Goal: Task Accomplishment & Management: Manage account settings

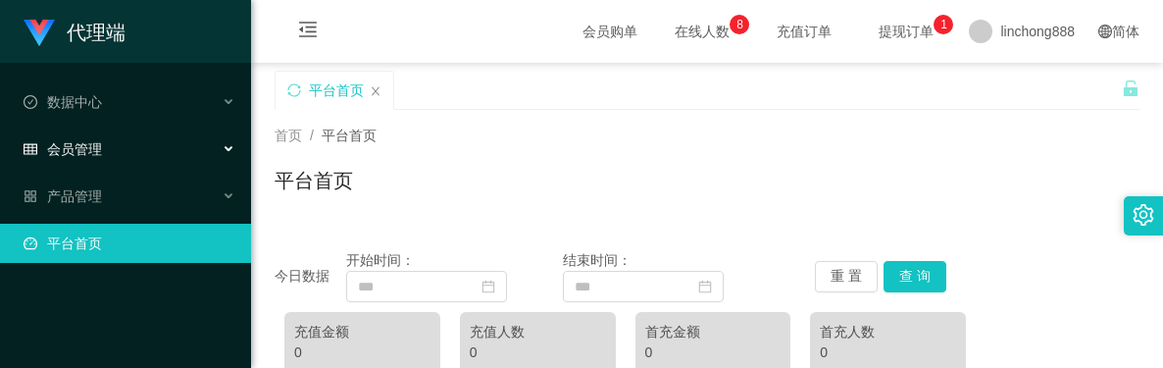
click at [112, 153] on div "会员管理" at bounding box center [125, 148] width 251 height 39
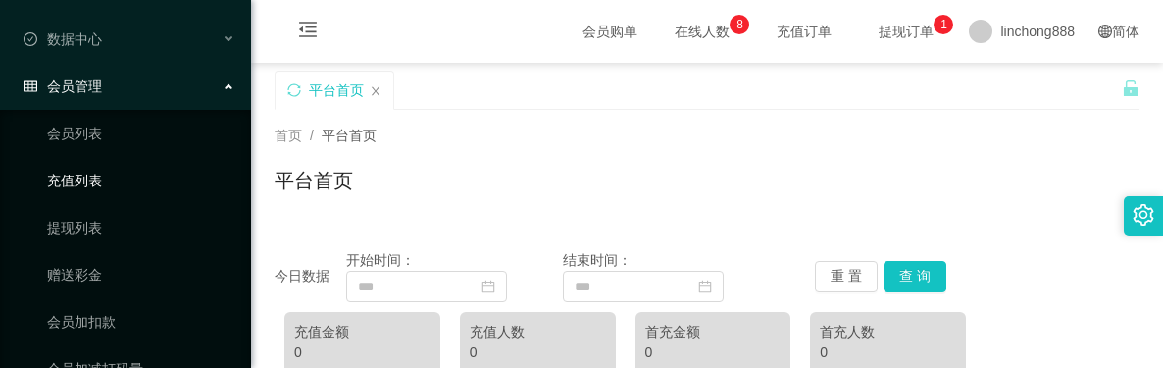
scroll to position [98, 0]
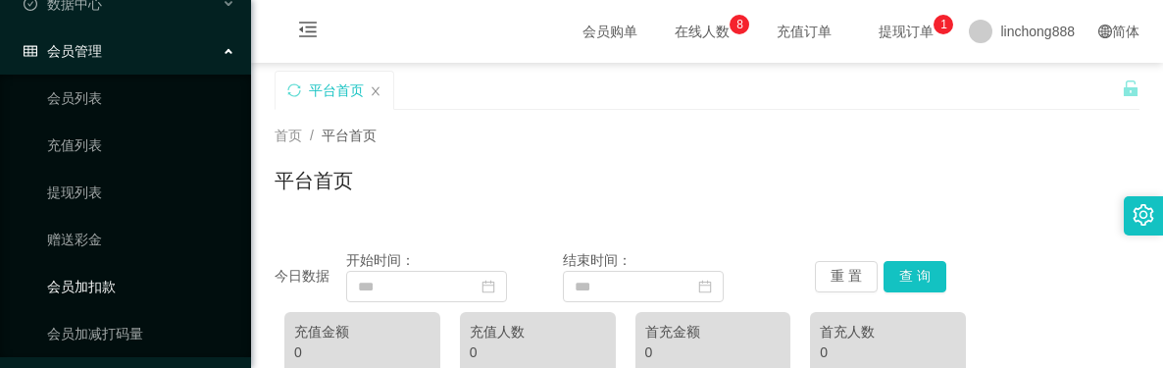
click at [120, 284] on link "会员加扣款" at bounding box center [141, 286] width 188 height 39
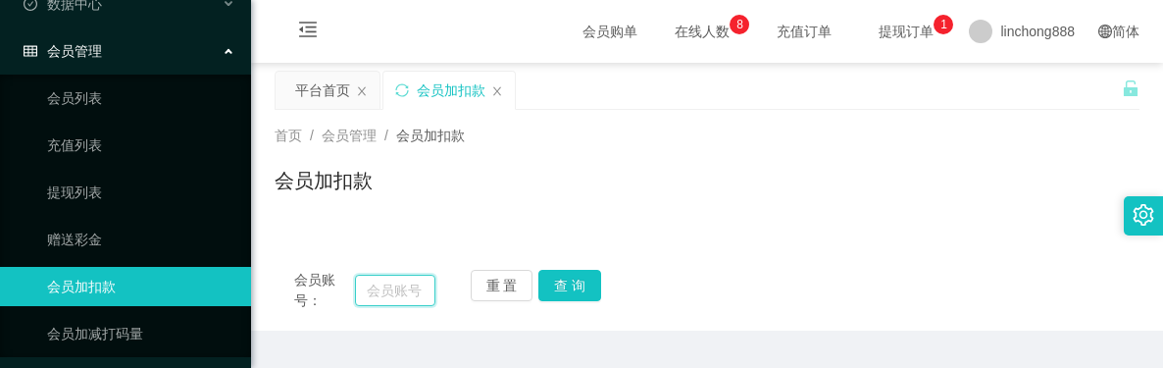
click at [385, 297] on input "text" at bounding box center [394, 289] width 79 height 31
paste input "ppplll"
type input "ppplll"
click at [569, 274] on button "查 询" at bounding box center [569, 285] width 63 height 31
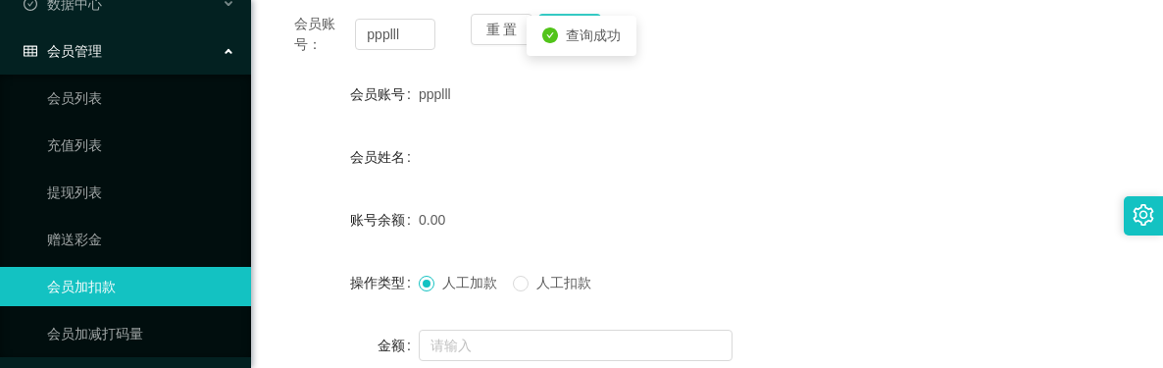
scroll to position [392, 0]
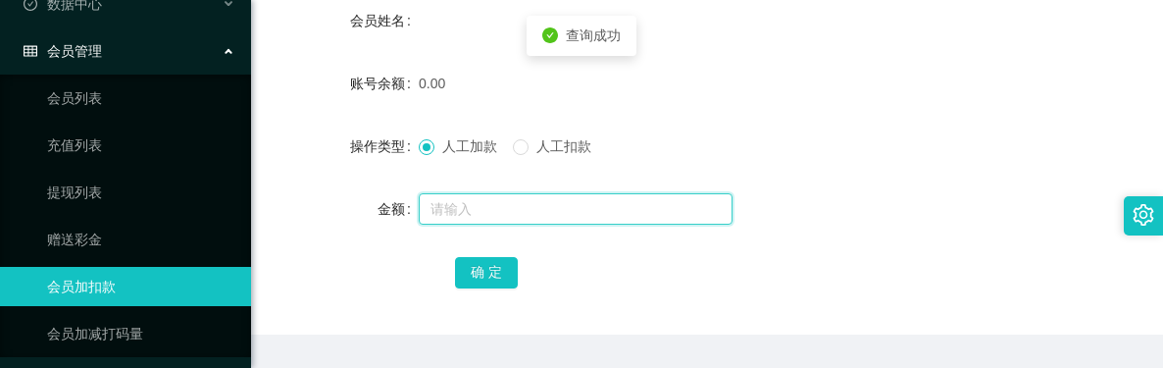
click at [477, 198] on input "text" at bounding box center [576, 208] width 314 height 31
type input "100"
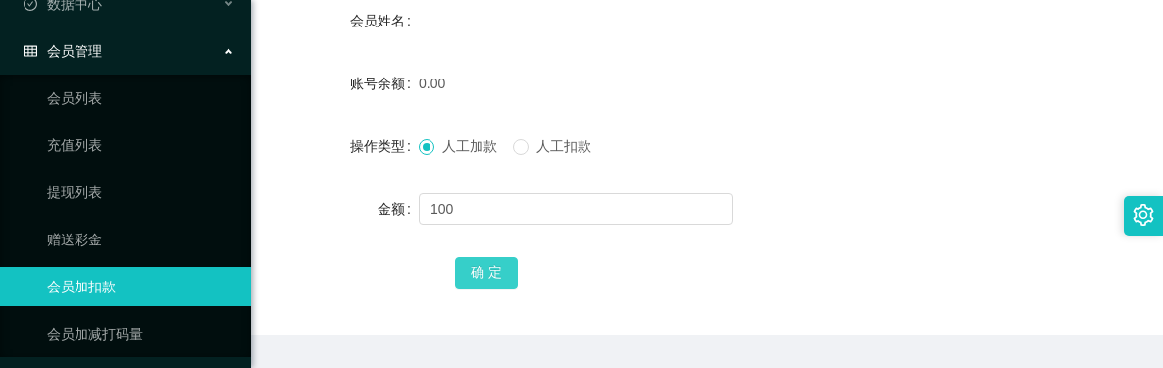
click at [481, 277] on button "确 定" at bounding box center [486, 272] width 63 height 31
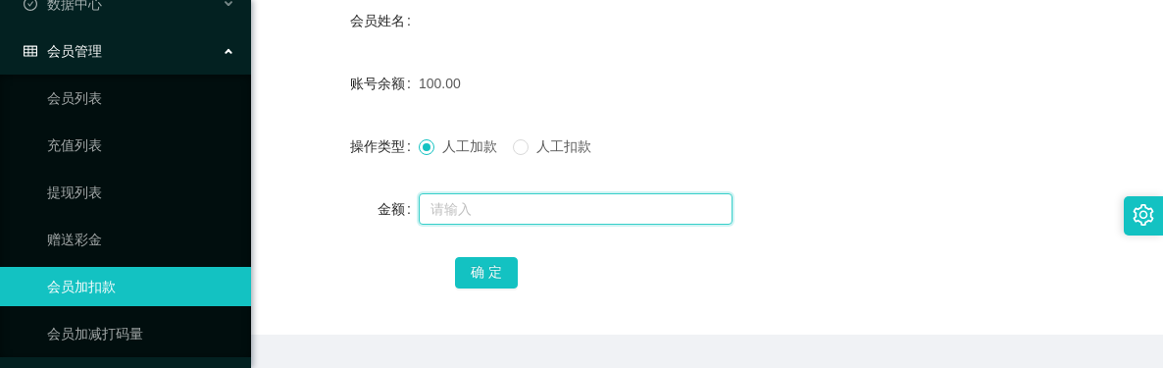
click at [557, 213] on input "text" at bounding box center [576, 208] width 314 height 31
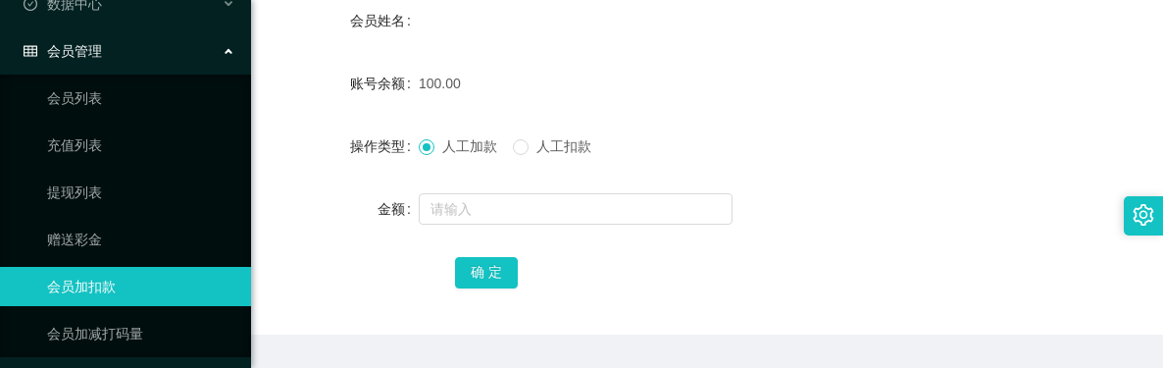
drag, startPoint x: 285, startPoint y: 159, endPoint x: 288, endPoint y: 77, distance: 81.4
click at [285, 159] on div "操作类型" at bounding box center [346, 145] width 144 height 39
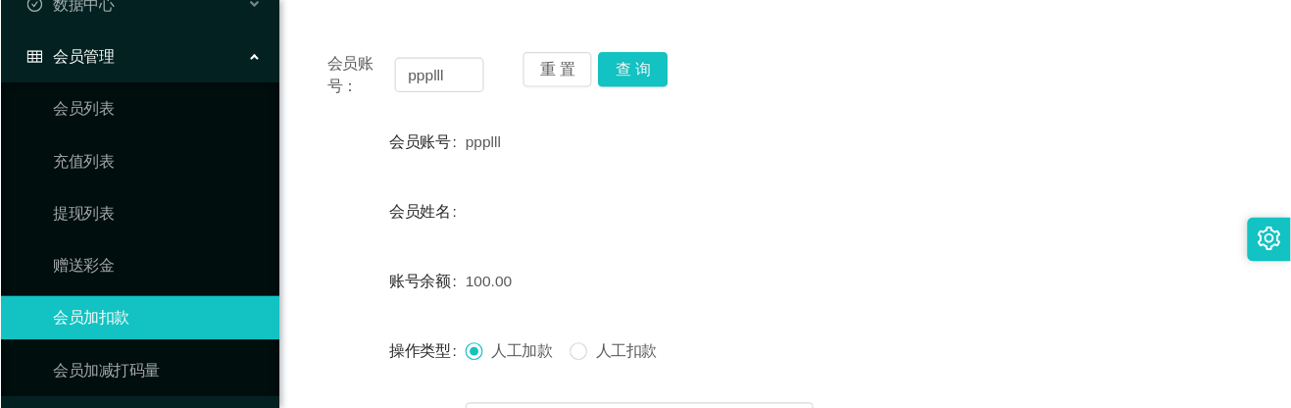
scroll to position [196, 0]
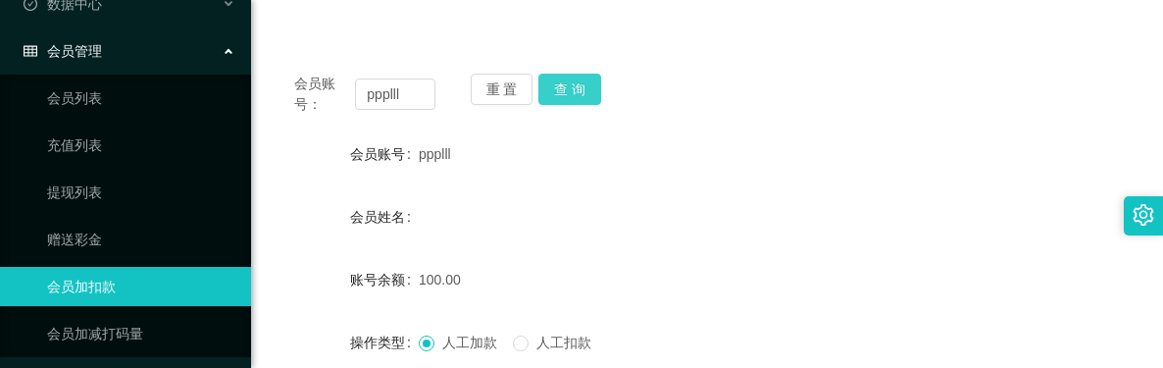
click at [553, 104] on button "查 询" at bounding box center [569, 89] width 63 height 31
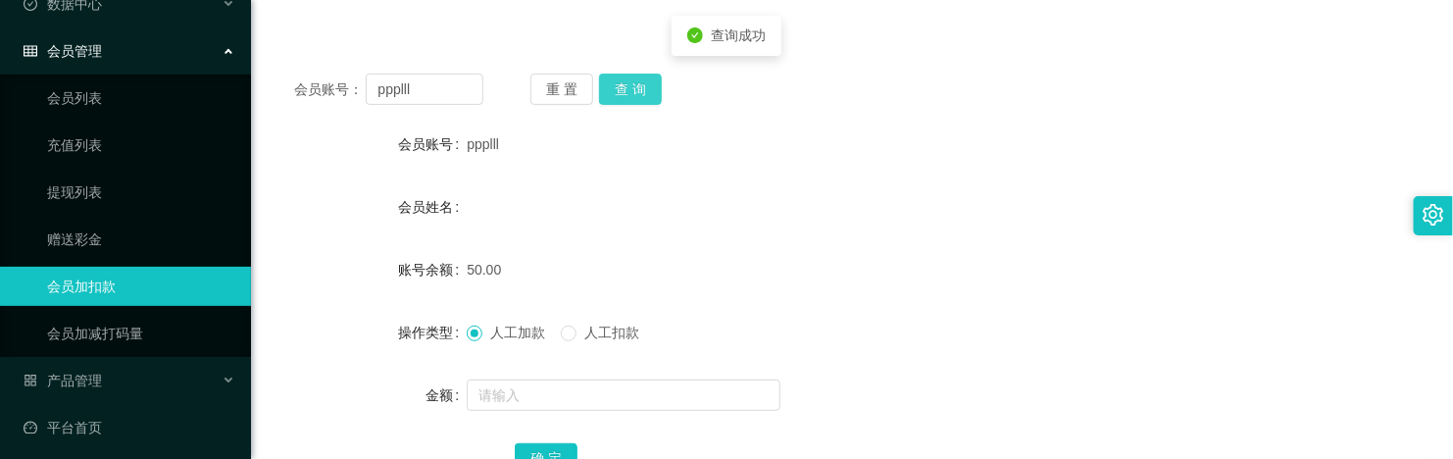
scroll to position [98, 0]
drag, startPoint x: 669, startPoint y: 287, endPoint x: 429, endPoint y: 149, distance: 276.3
click at [659, 279] on div "50.00" at bounding box center [803, 269] width 673 height 39
click at [618, 85] on button "查 询" at bounding box center [630, 89] width 63 height 31
click at [838, 232] on form "会员账号 ppplll 会员姓名 账号余额 150.00 操作类型 人工加款 人工扣款 金额 确 定" at bounding box center [851, 300] width 1155 height 353
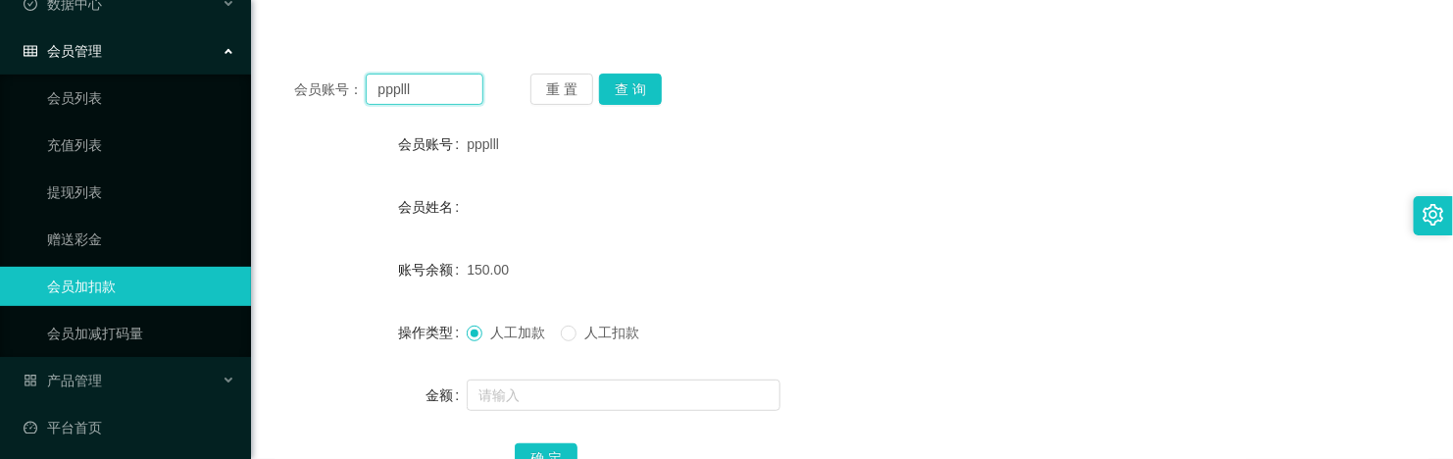
drag, startPoint x: 441, startPoint y: 79, endPoint x: 354, endPoint y: 10, distance: 111.6
click at [299, 71] on div "会员账号： ppplll 重 置 查 询 会员账号 ppplll 会员姓名 账号余额 150.00 操作类型 人工加款 人工扣款 金额 确 定" at bounding box center [851, 287] width 1155 height 467
click at [825, 325] on div "人工加款 人工扣款" at bounding box center [803, 332] width 673 height 39
click at [648, 104] on button "查 询" at bounding box center [630, 89] width 63 height 31
drag, startPoint x: 446, startPoint y: 91, endPoint x: 261, endPoint y: 93, distance: 185.3
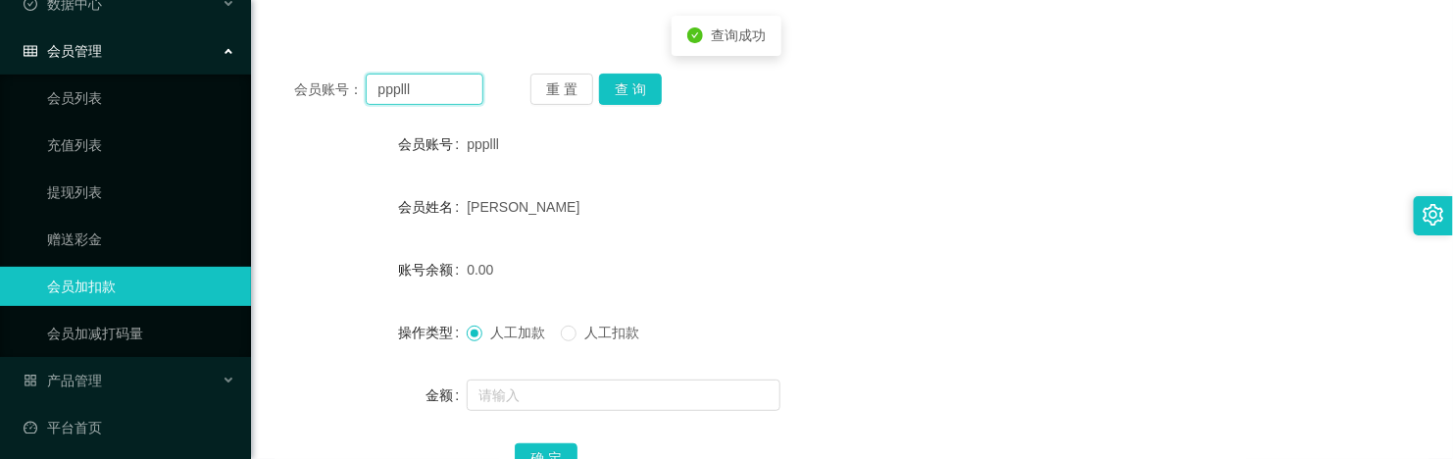
click at [252, 90] on main "关闭左侧 关闭右侧 关闭其它 刷新页面 平台首页 会员加扣款 首页 / 会员管理 / 会员加扣款 / 会员加扣款 会员账号： ppplll 重 置 查 询 会…" at bounding box center [852, 194] width 1202 height 654
click at [672, 211] on div "[PERSON_NAME]" at bounding box center [803, 206] width 673 height 39
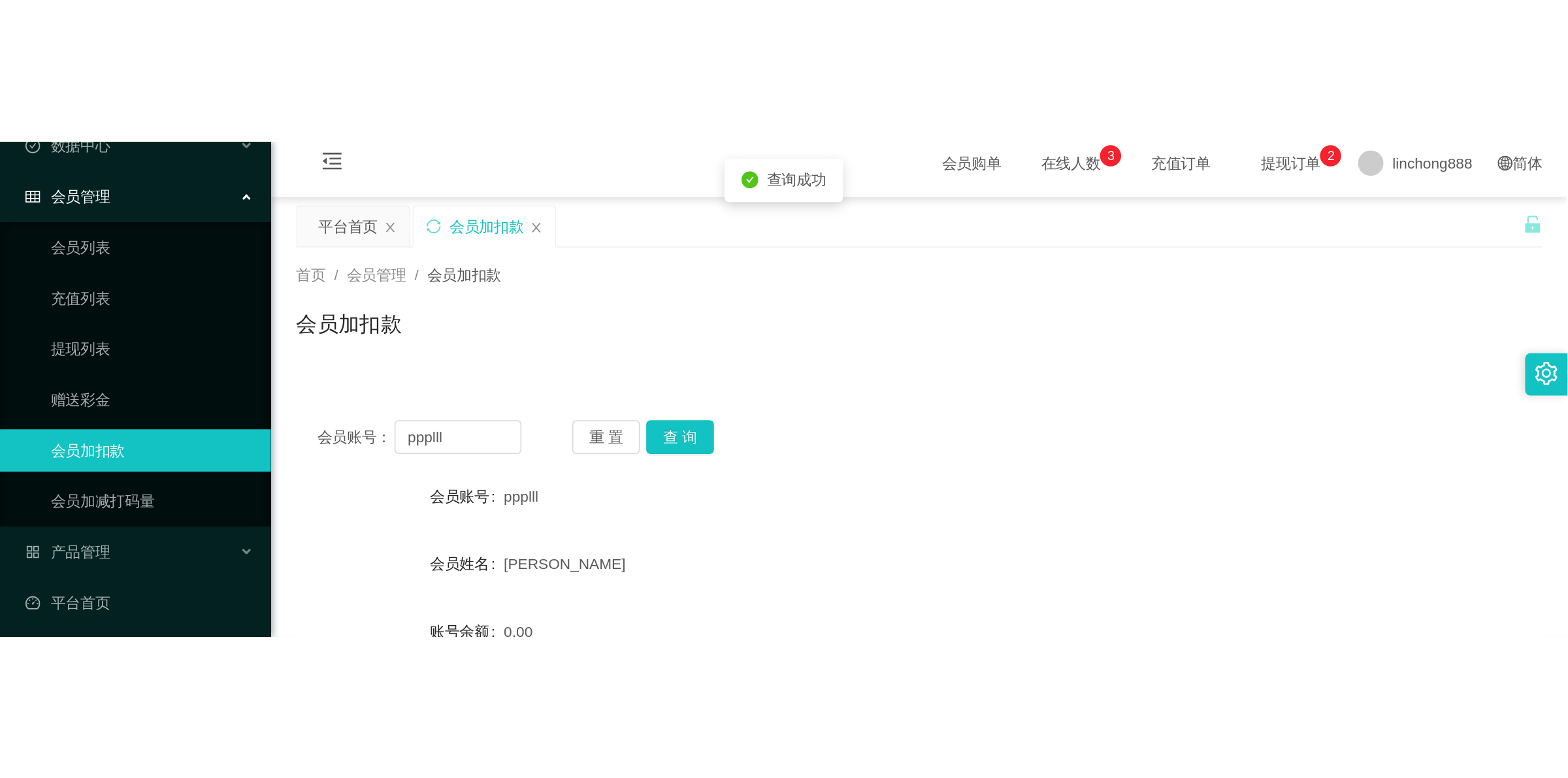
scroll to position [0, 0]
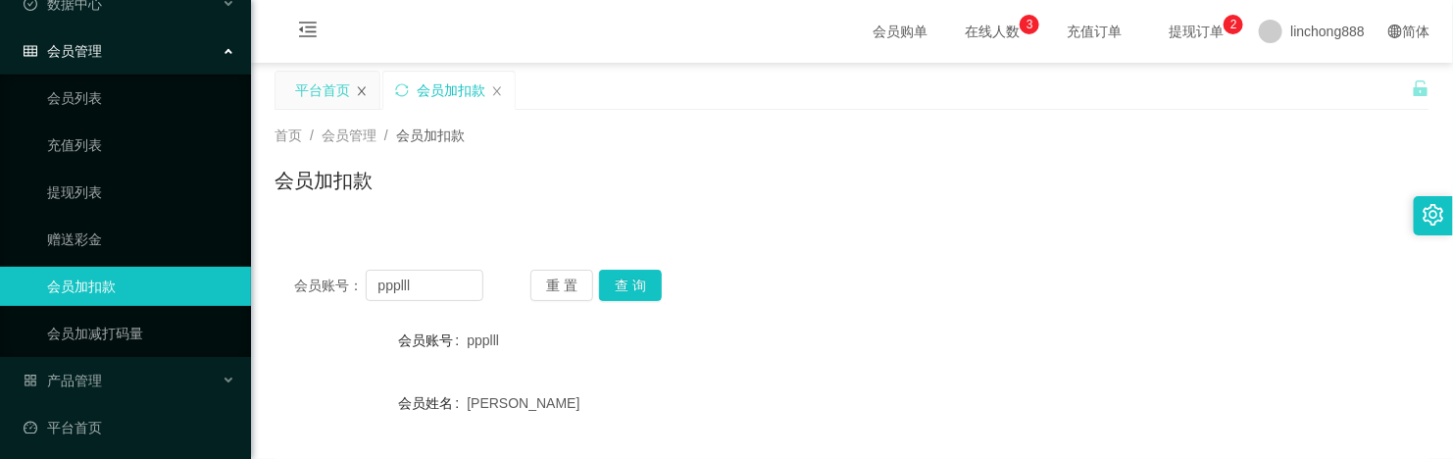
click at [364, 90] on icon "图标: close" at bounding box center [362, 91] width 12 height 12
click at [127, 204] on link "提现列表" at bounding box center [141, 192] width 188 height 39
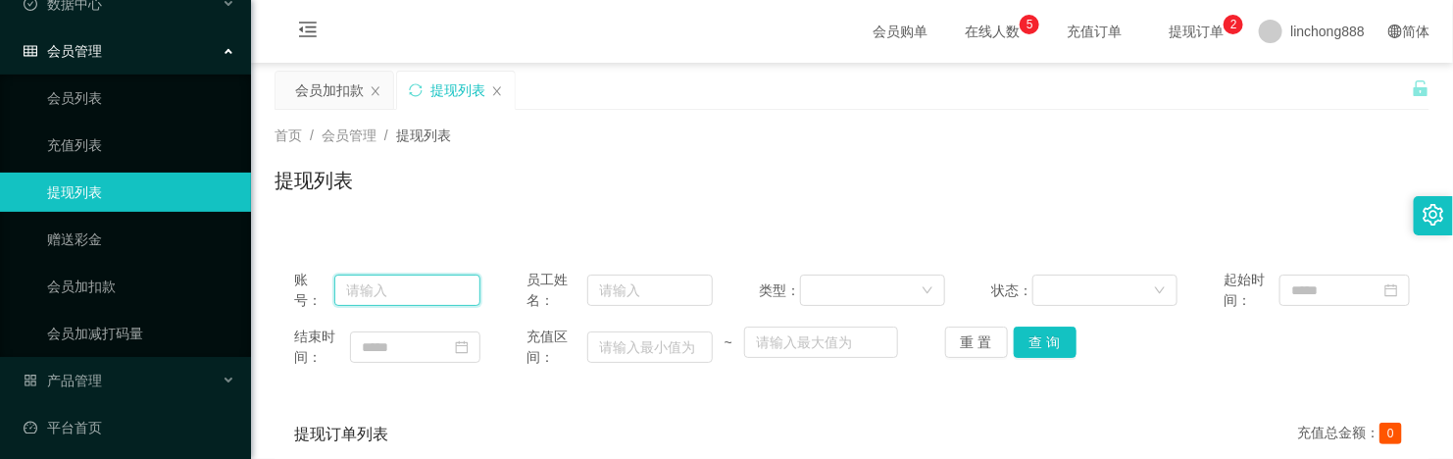
drag, startPoint x: 413, startPoint y: 284, endPoint x: 446, endPoint y: 281, distance: 33.5
click at [413, 284] on input "text" at bounding box center [407, 289] width 146 height 31
paste input "ppplll"
type input "ppplll"
click at [1041, 346] on button "查 询" at bounding box center [1045, 341] width 63 height 31
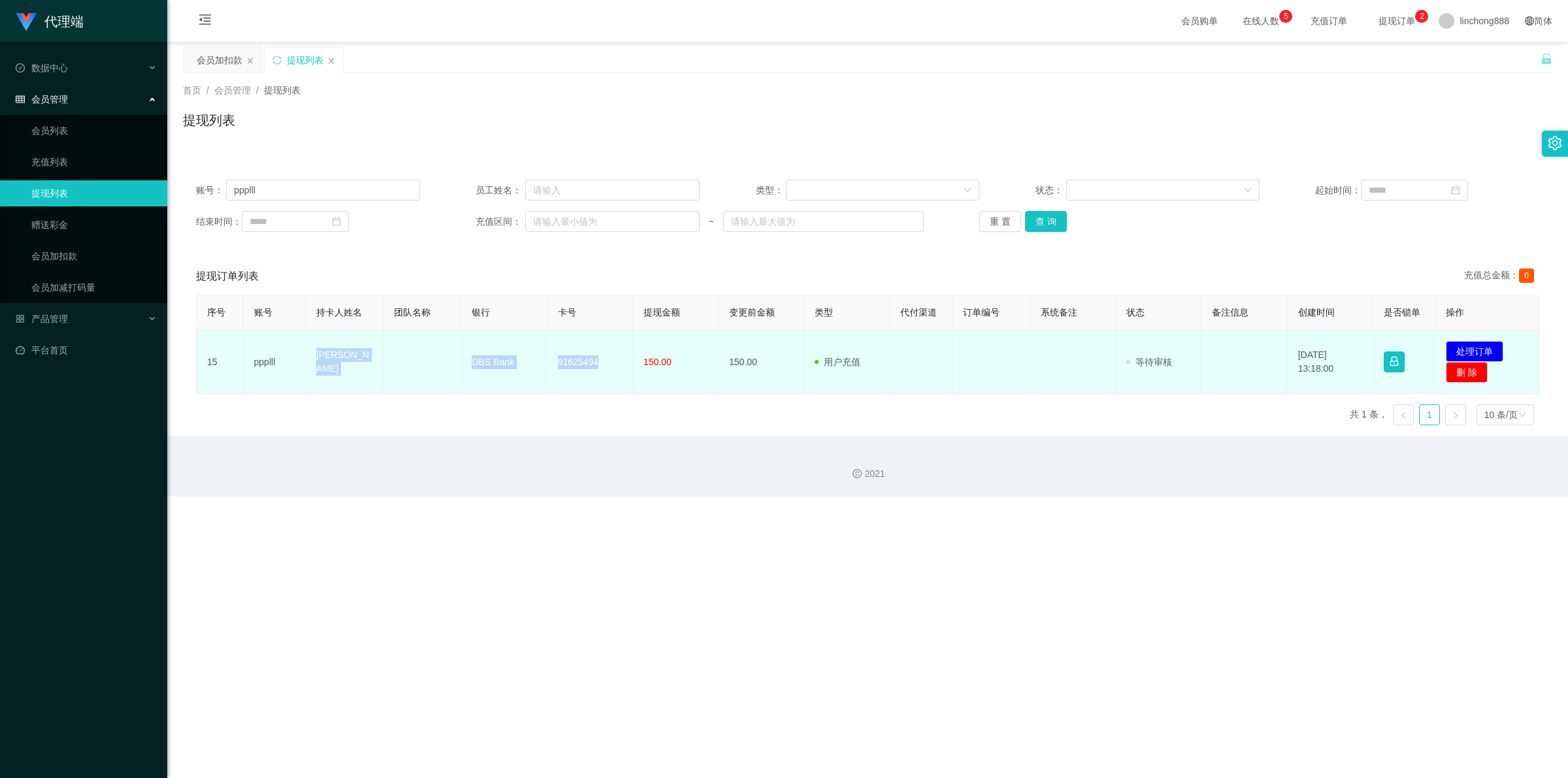
drag, startPoint x: 306, startPoint y: 366, endPoint x: 600, endPoint y: 366, distance: 294.0
click at [600, 244] on tr "15 ppplll [PERSON_NAME] DBS Bank 91625494 150.00 150.00 用户充值 人工扣款 审核驳回 审核成功 等待审…" at bounding box center [868, 362] width 1343 height 63
click at [600, 244] on td "91625494" at bounding box center [590, 362] width 85 height 63
drag, startPoint x: 311, startPoint y: 359, endPoint x: 682, endPoint y: 360, distance: 371.0
click at [682, 244] on tr "15 ppplll [PERSON_NAME] DBS Bank 91625494 150.00 150.00 用户充值 人工扣款 审核驳回 审核成功 等待审…" at bounding box center [868, 362] width 1343 height 63
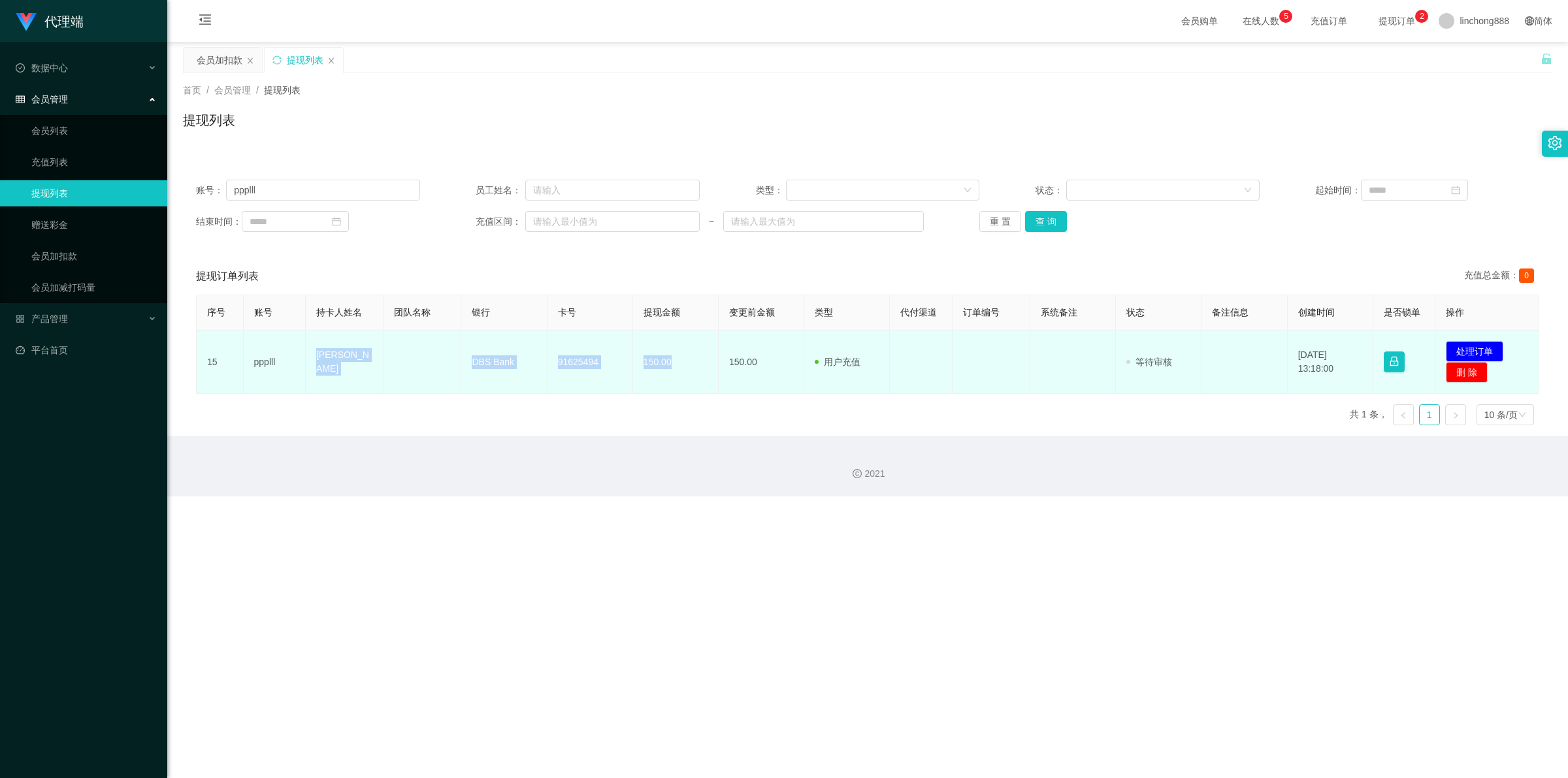
copy tr "[PERSON_NAME] DBS Bank 91625494 150.00"
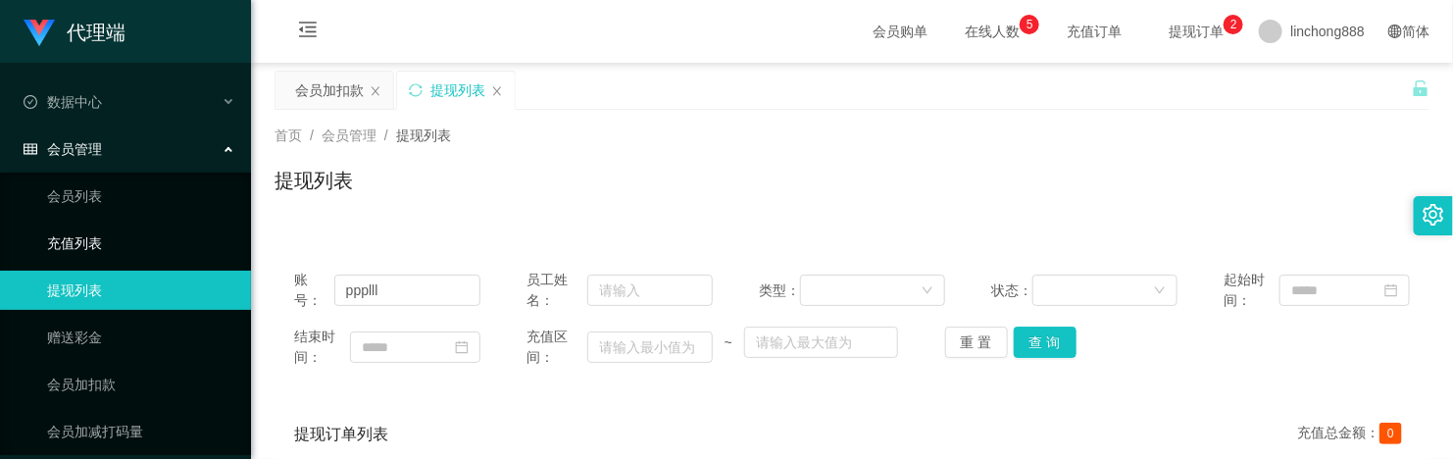
scroll to position [105, 0]
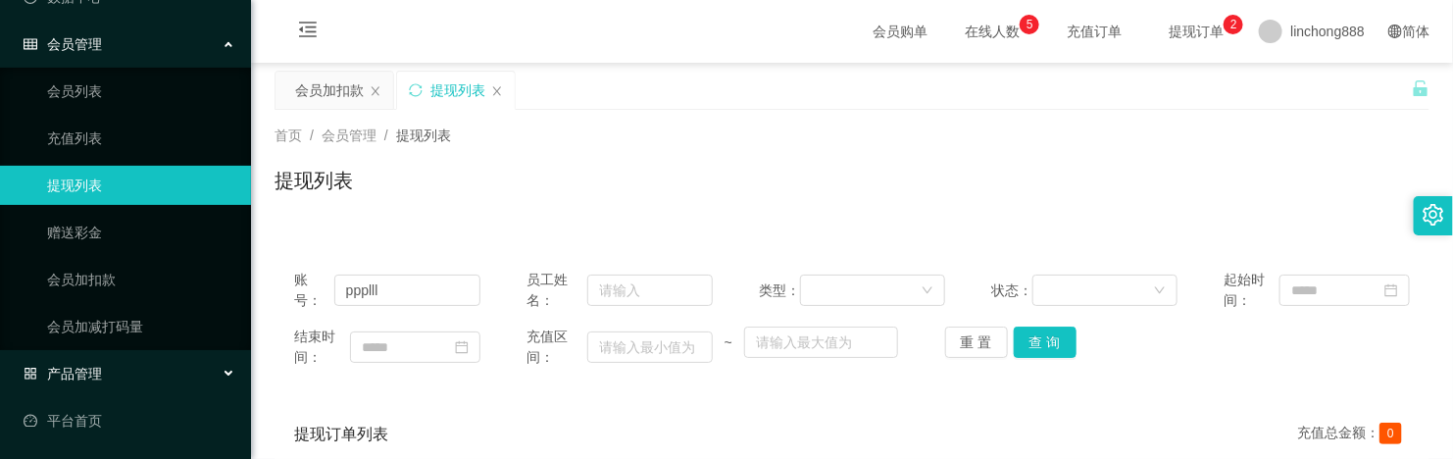
click at [130, 360] on div "产品管理" at bounding box center [125, 373] width 251 height 39
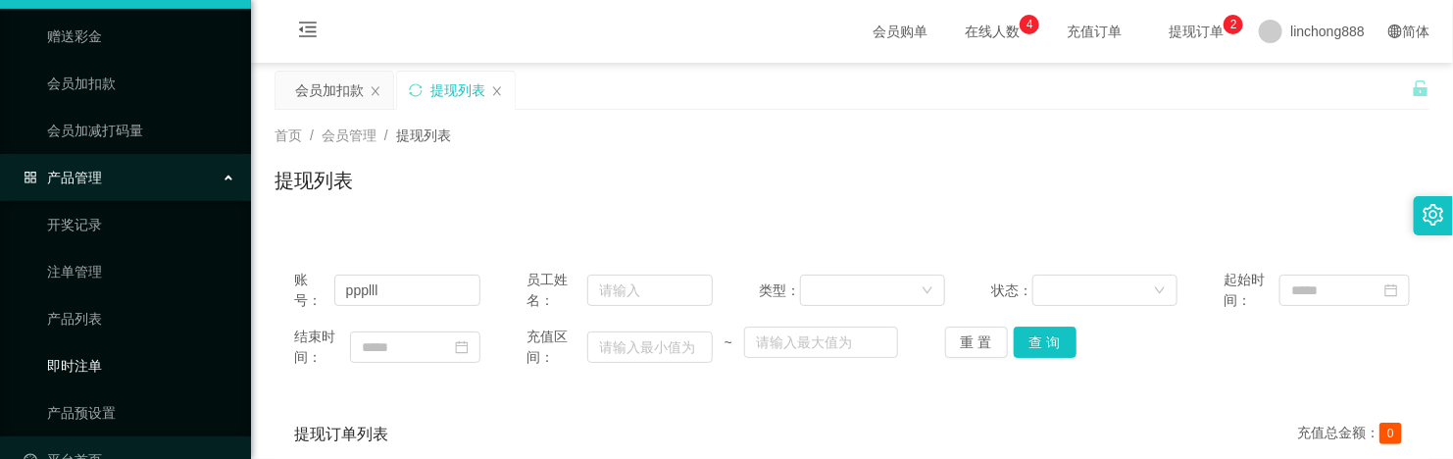
scroll to position [340, 0]
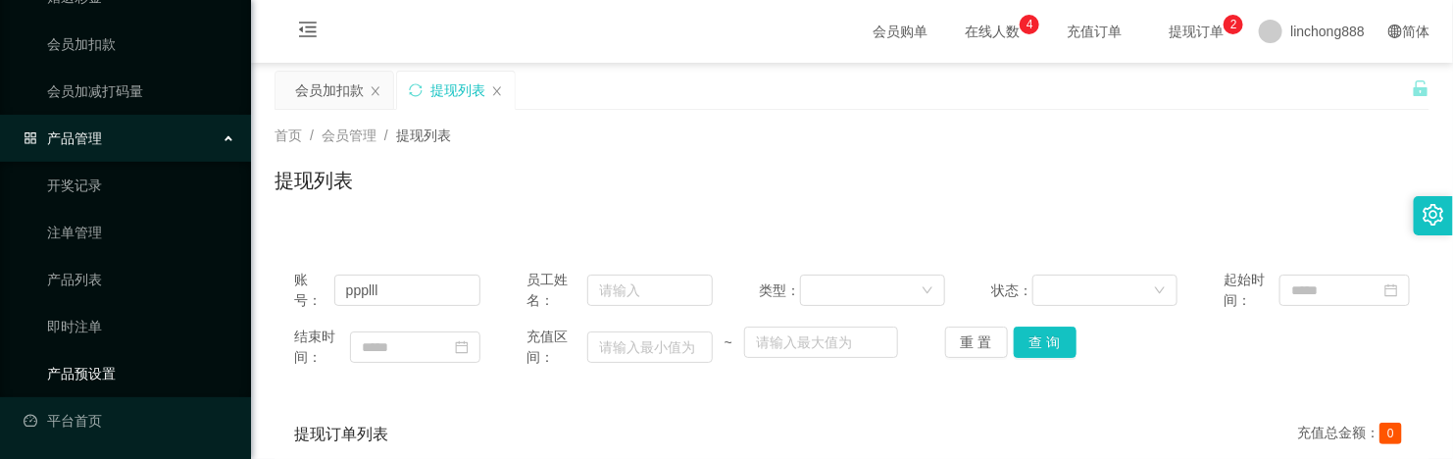
click at [134, 365] on link "产品预设置" at bounding box center [141, 373] width 188 height 39
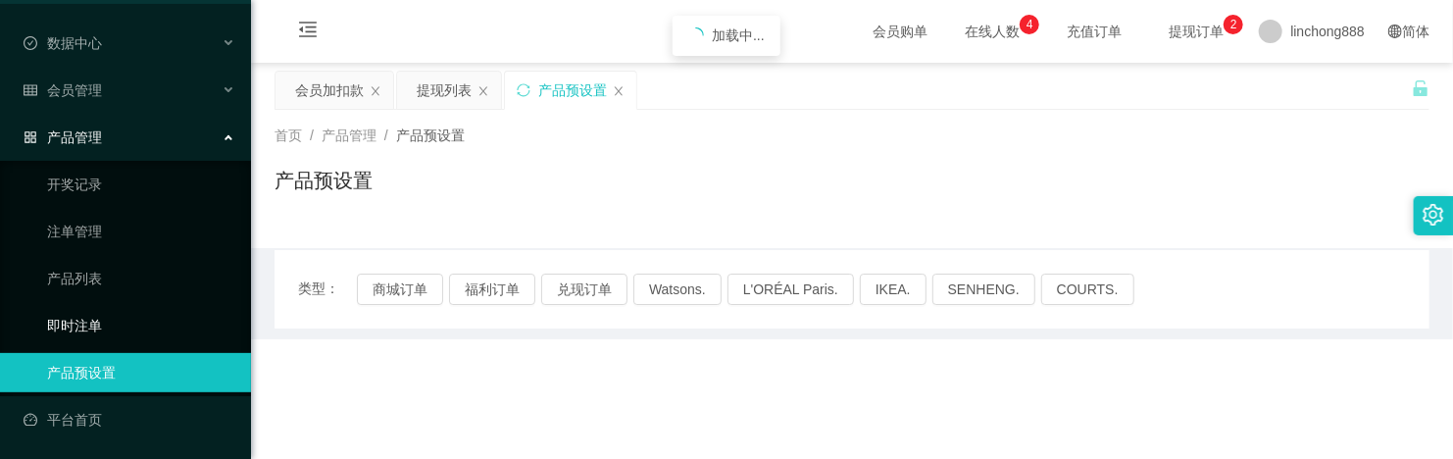
scroll to position [57, 0]
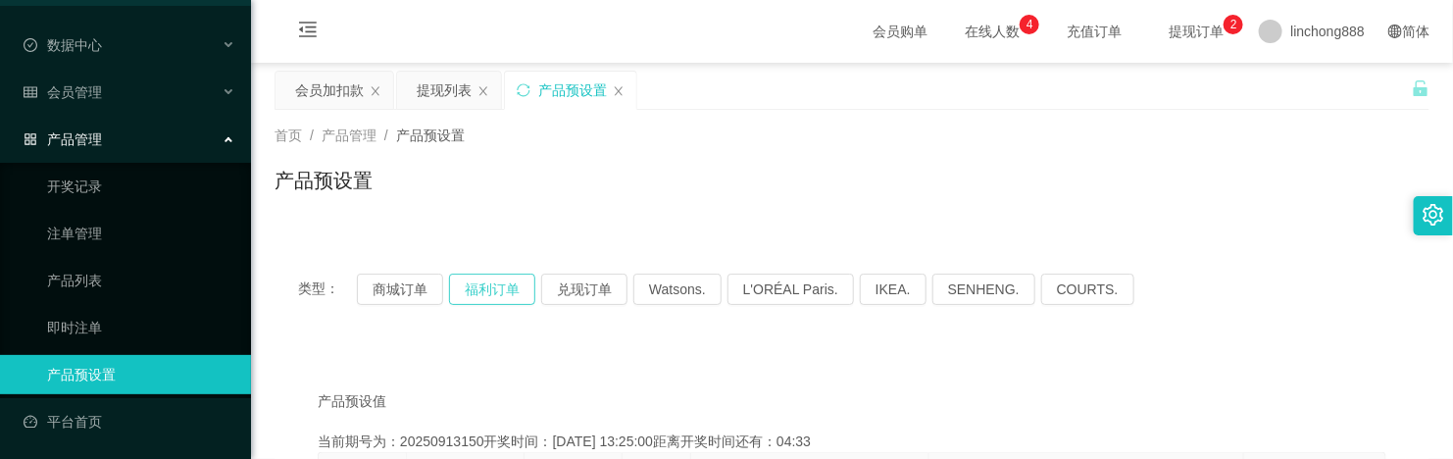
click at [491, 292] on button "福利订单" at bounding box center [492, 289] width 86 height 31
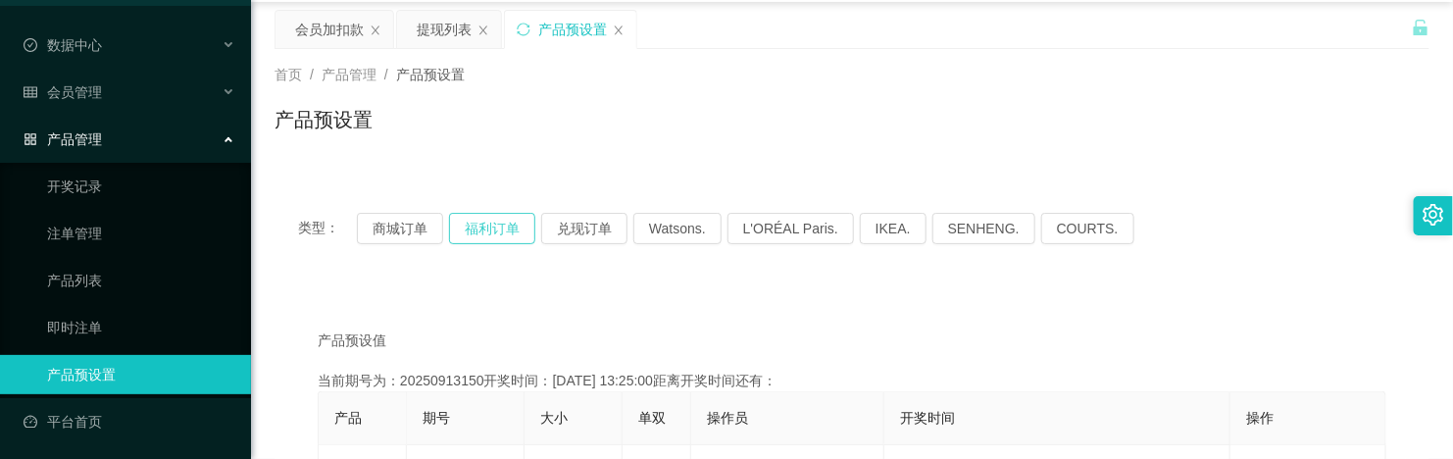
scroll to position [123, 0]
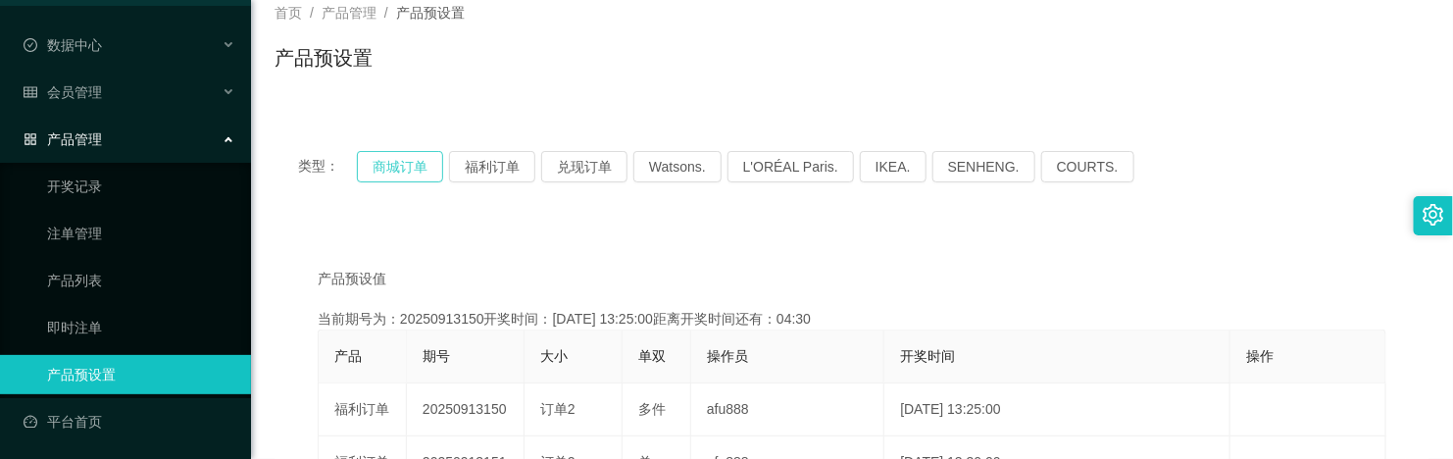
click at [414, 159] on button "商城订单" at bounding box center [400, 166] width 86 height 31
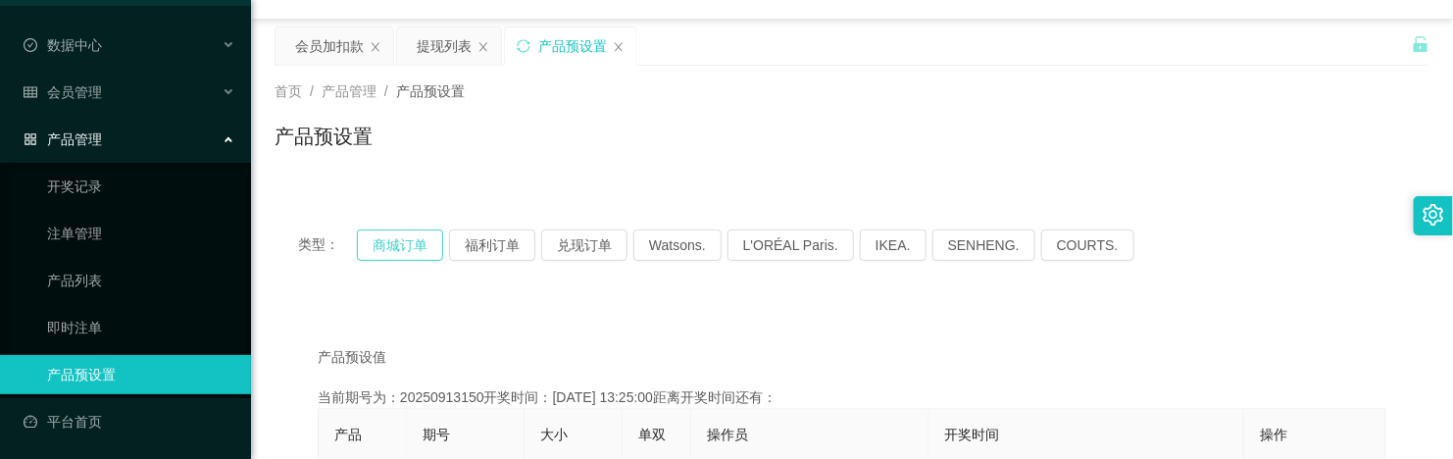
scroll to position [0, 0]
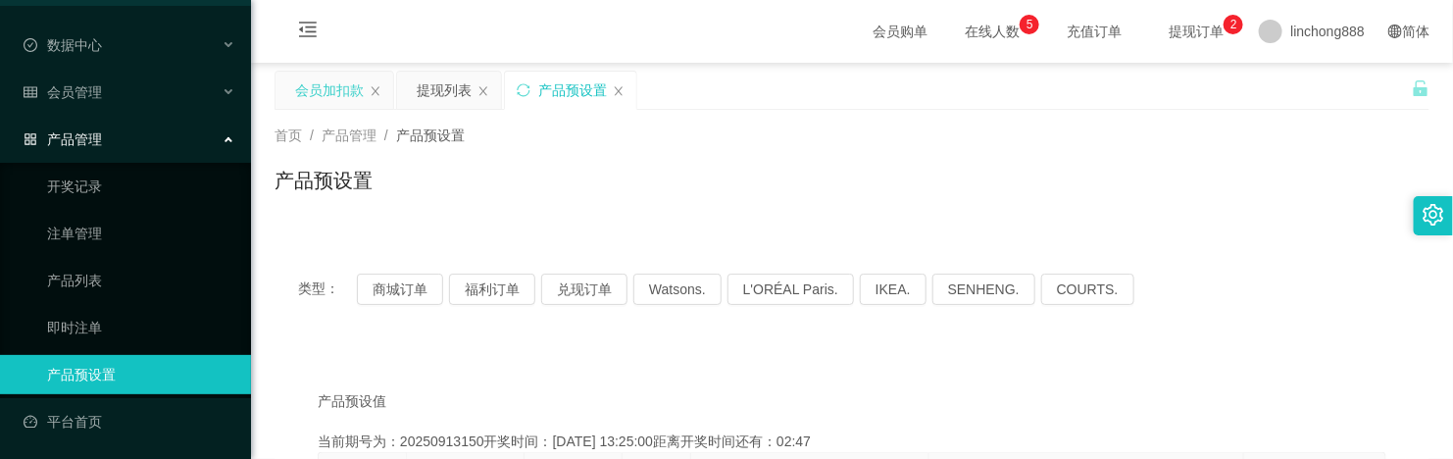
click at [324, 96] on div "会员加扣款" at bounding box center [329, 90] width 69 height 37
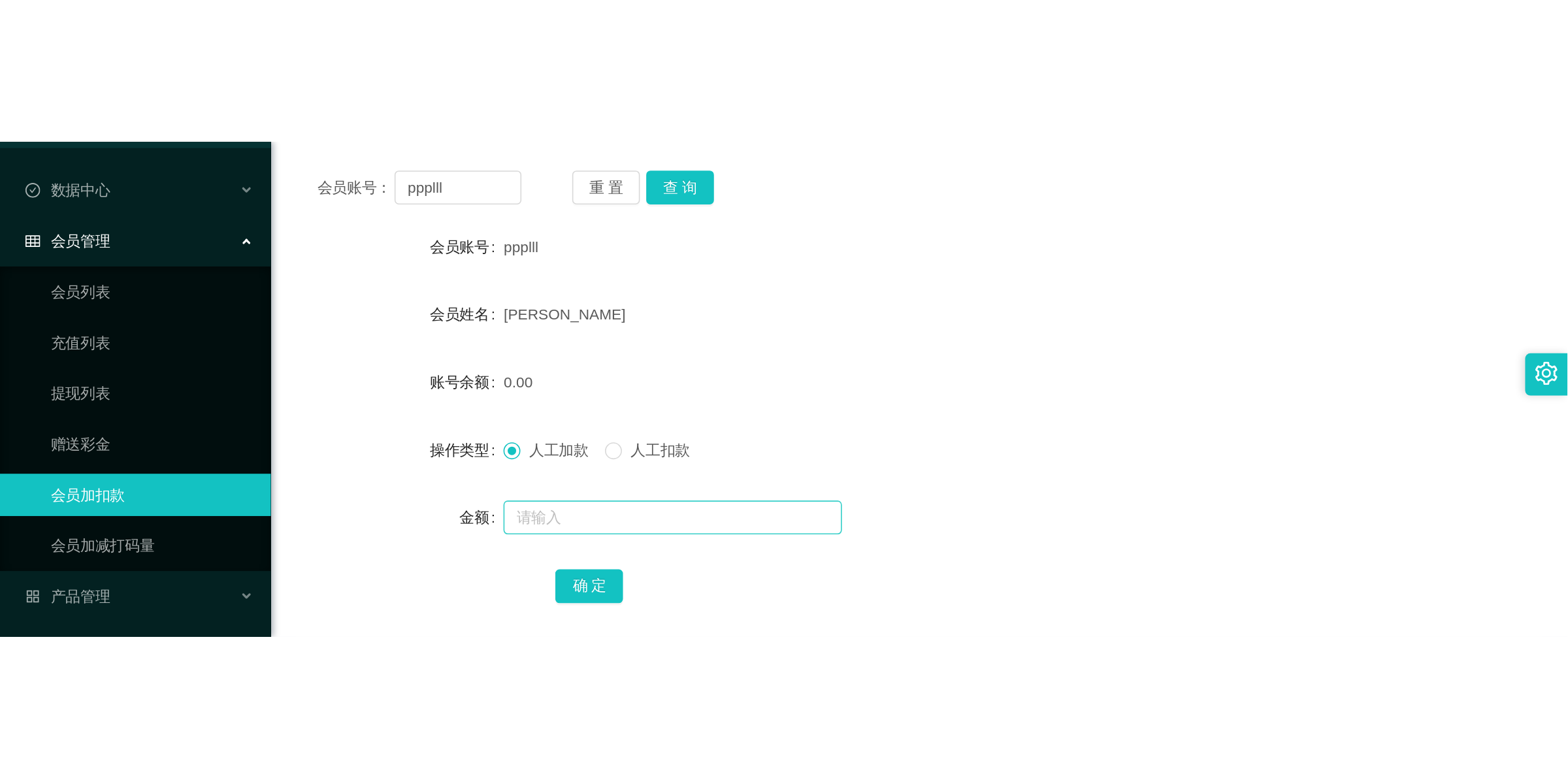
scroll to position [163, 0]
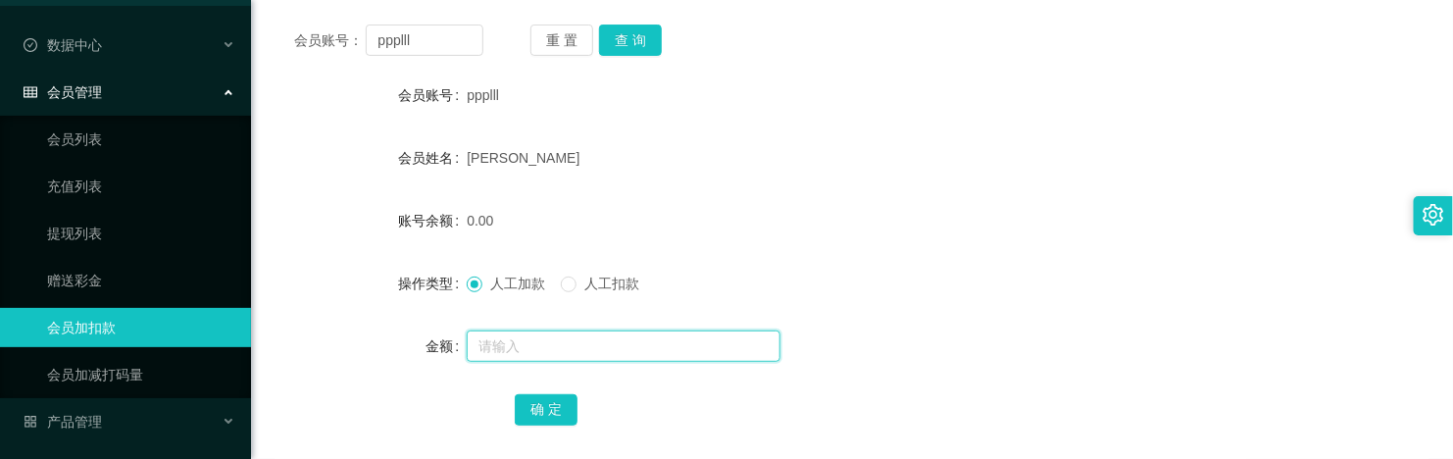
click at [547, 345] on input "text" at bounding box center [624, 345] width 314 height 31
type input "8"
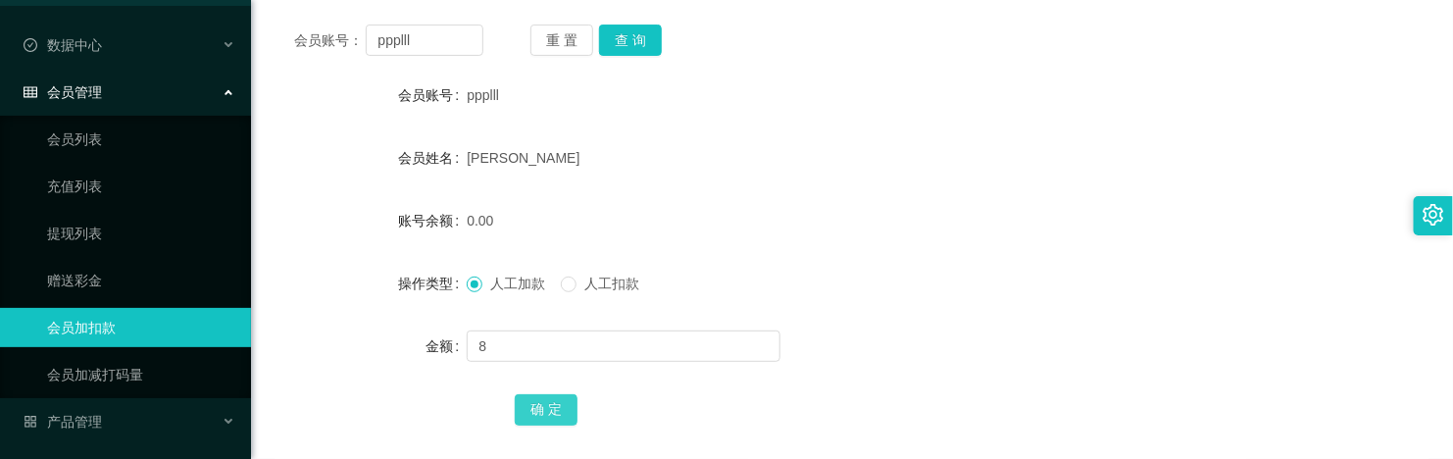
drag, startPoint x: 559, startPoint y: 404, endPoint x: 570, endPoint y: 395, distance: 13.9
click at [559, 367] on button "确 定" at bounding box center [546, 409] width 63 height 31
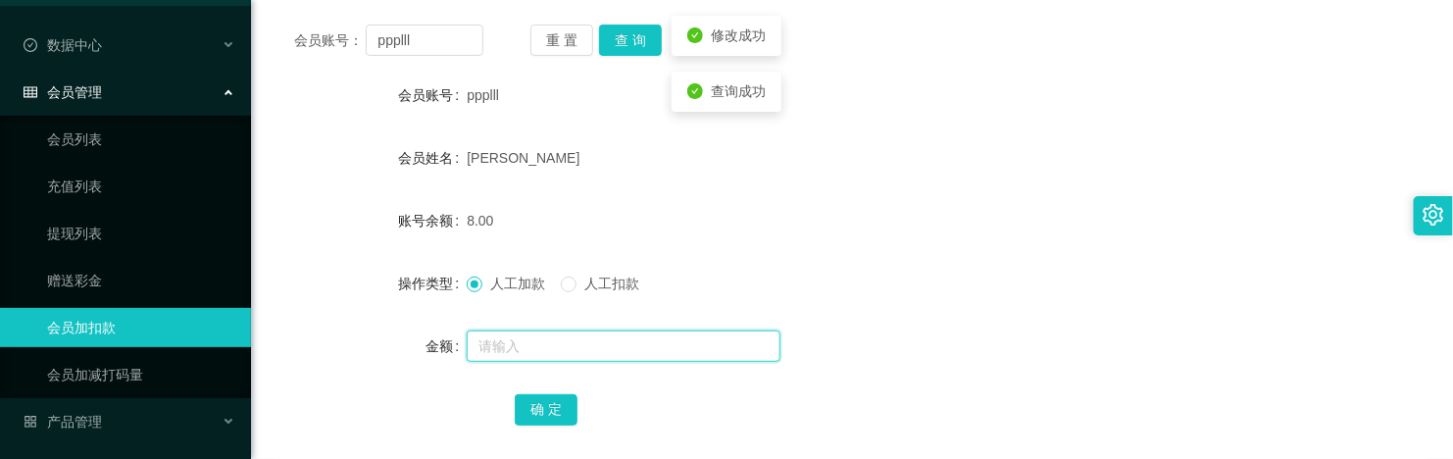
click at [542, 343] on input "text" at bounding box center [624, 345] width 314 height 31
type input "5"
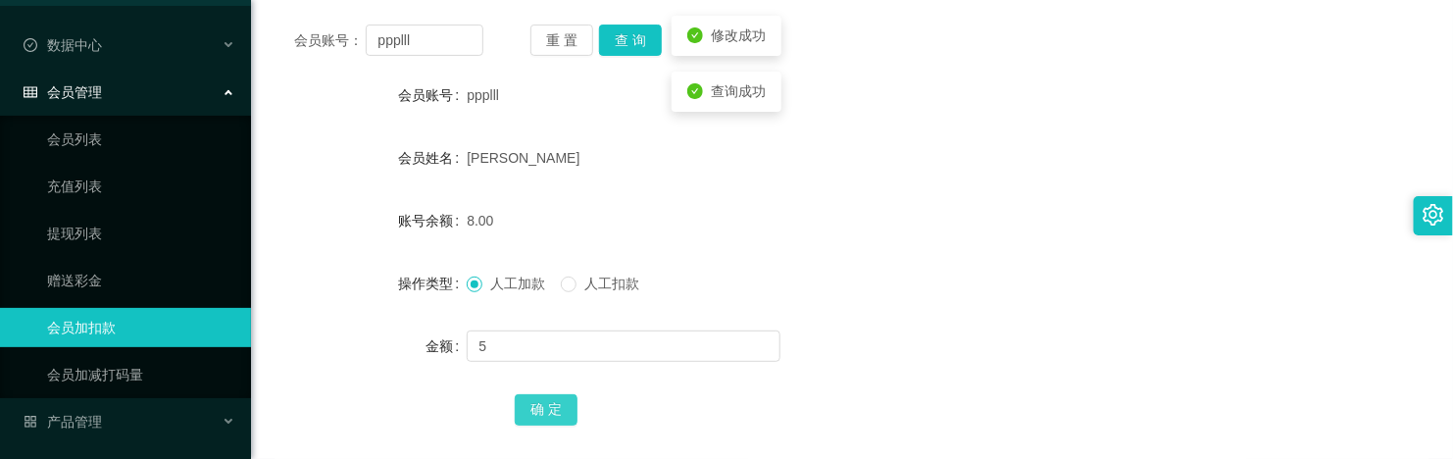
drag, startPoint x: 556, startPoint y: 420, endPoint x: 554, endPoint y: 409, distance: 11.0
click at [556, 367] on button "确 定" at bounding box center [546, 409] width 63 height 31
drag, startPoint x: 652, startPoint y: 194, endPoint x: 503, endPoint y: 135, distance: 160.2
click at [652, 194] on form "会员账号 ppplll 会员姓名 [PERSON_NAME] 账号余额 13.00 操作类型 人工加款 人工扣款 金额 确 定" at bounding box center [851, 251] width 1155 height 353
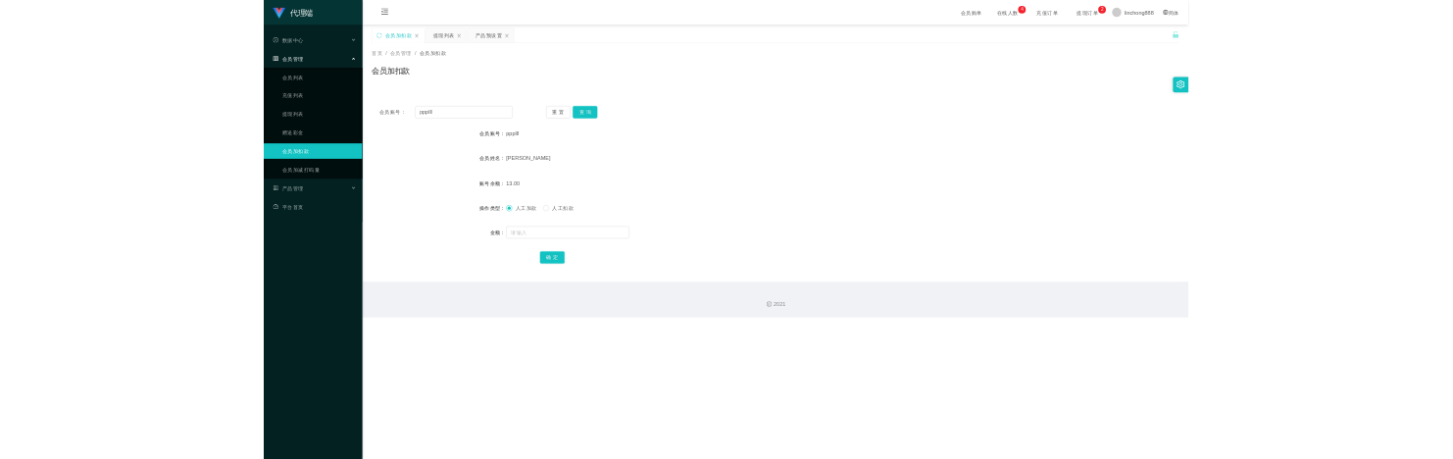
scroll to position [0, 0]
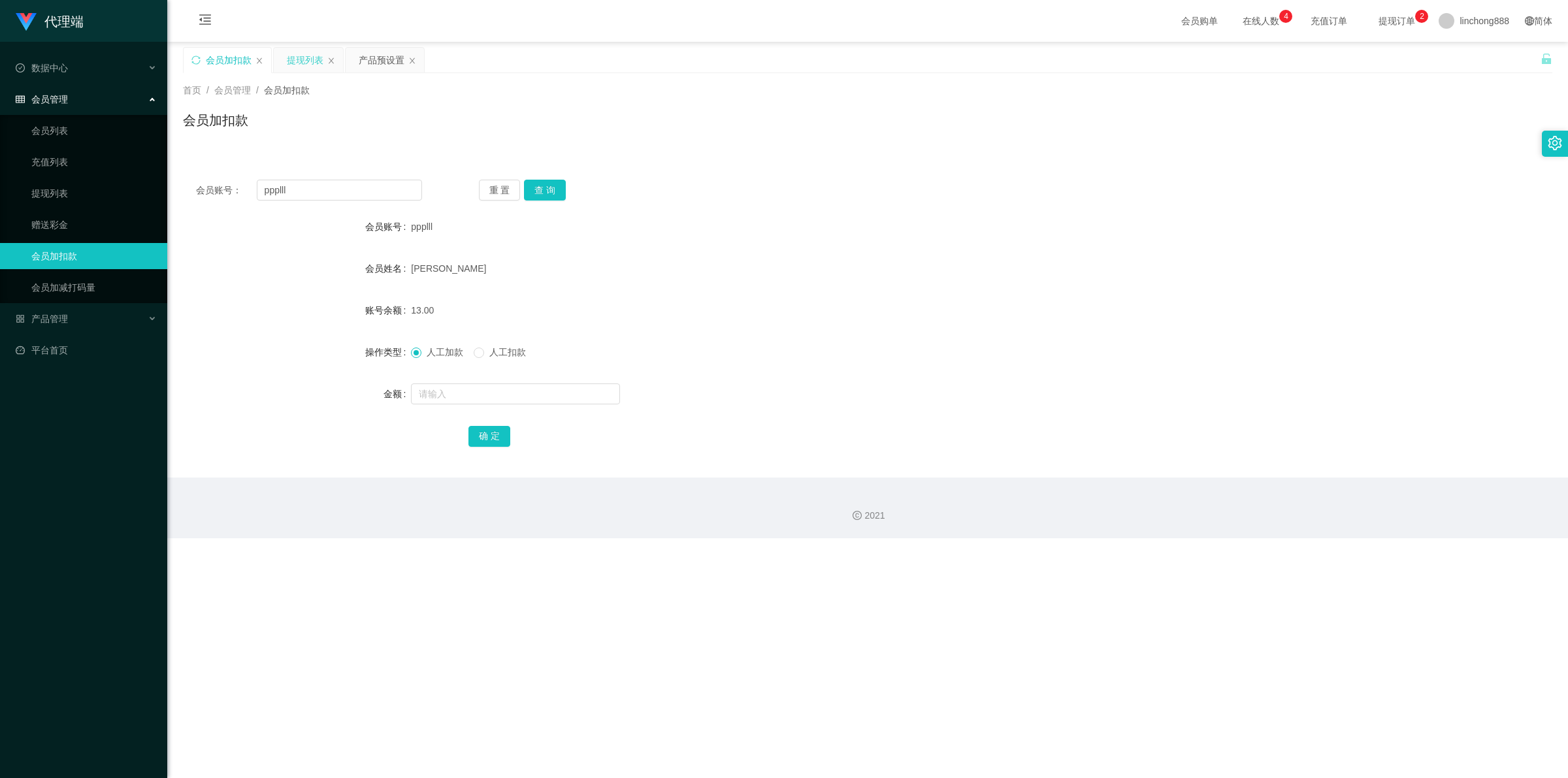
click at [295, 64] on div "提现列表" at bounding box center [305, 60] width 37 height 25
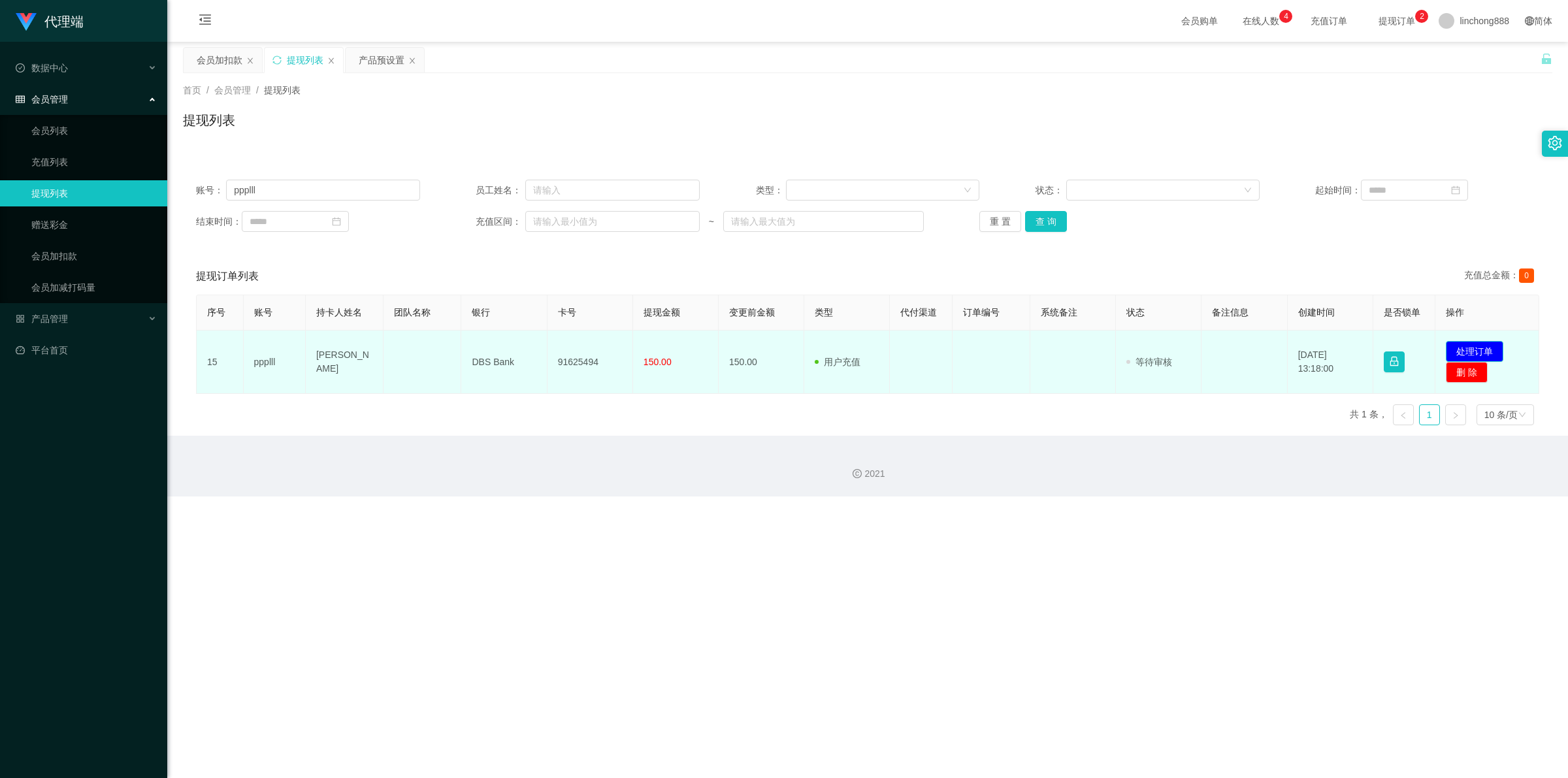
click at [774, 244] on button "处理订单" at bounding box center [1474, 351] width 57 height 21
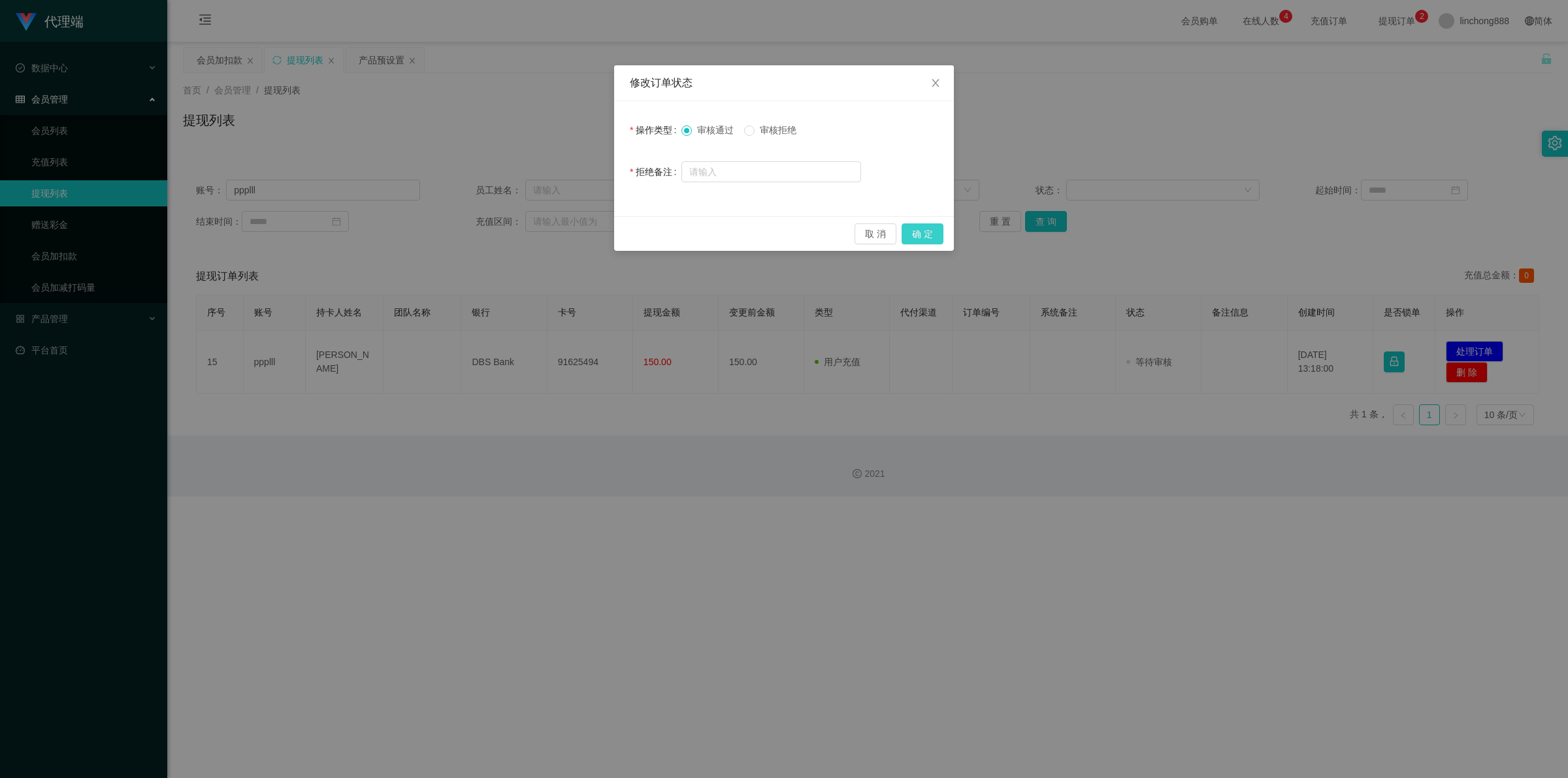
click at [774, 236] on button "确 定" at bounding box center [922, 233] width 42 height 21
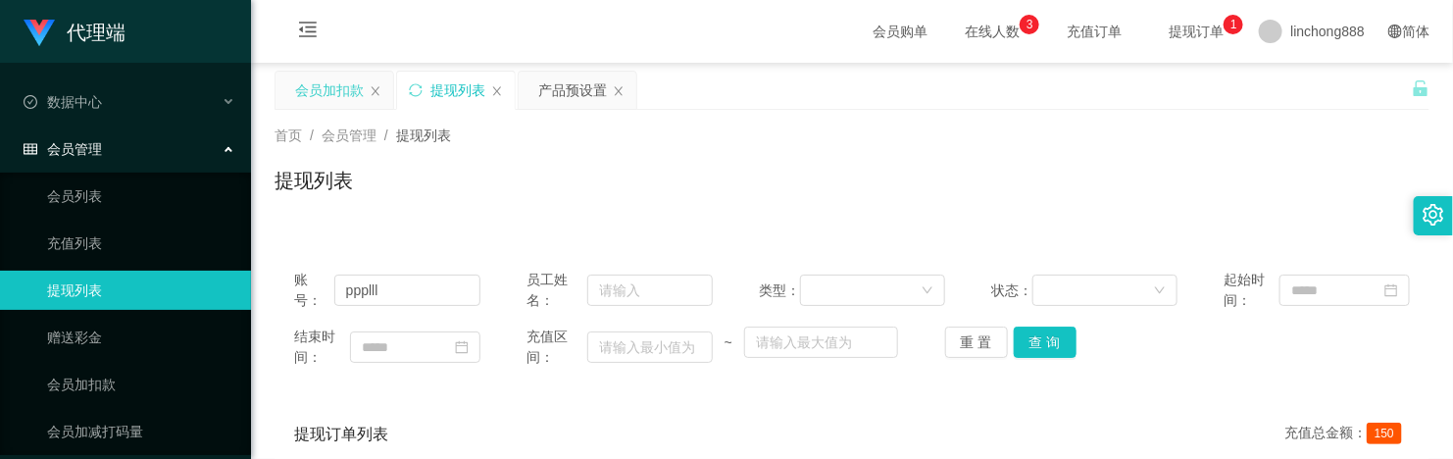
click at [346, 95] on div "会员加扣款" at bounding box center [329, 90] width 69 height 37
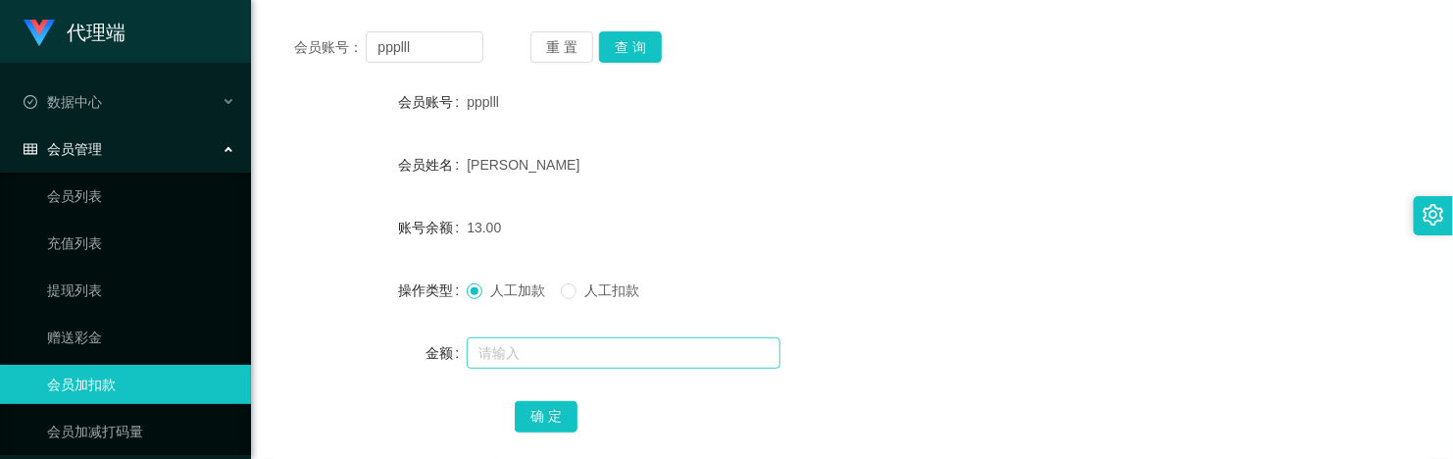
scroll to position [245, 0]
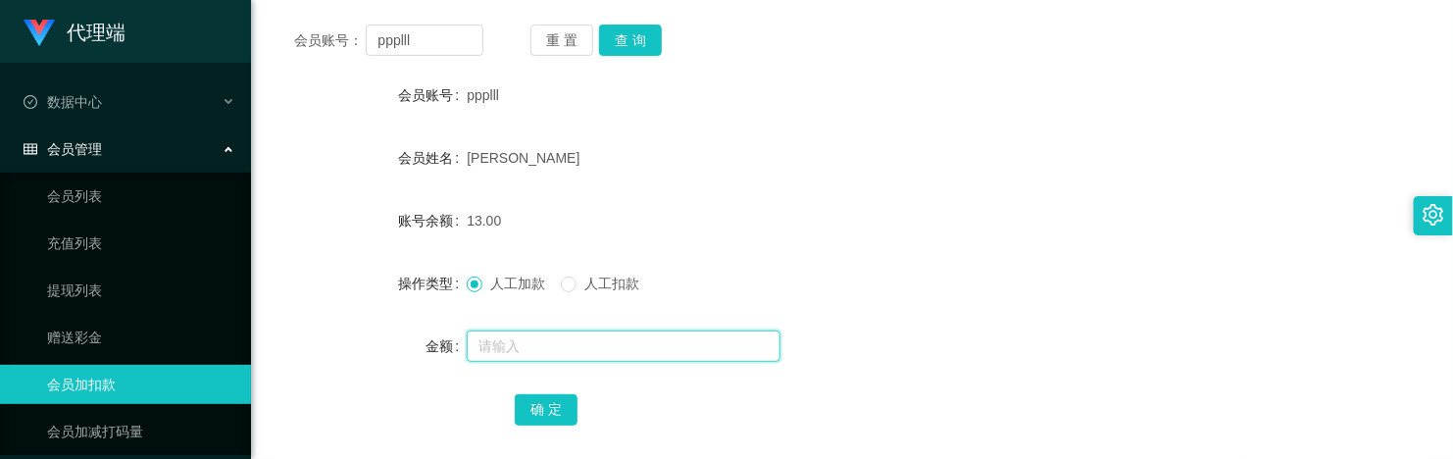
click at [546, 353] on input "text" at bounding box center [624, 345] width 314 height 31
type input "8"
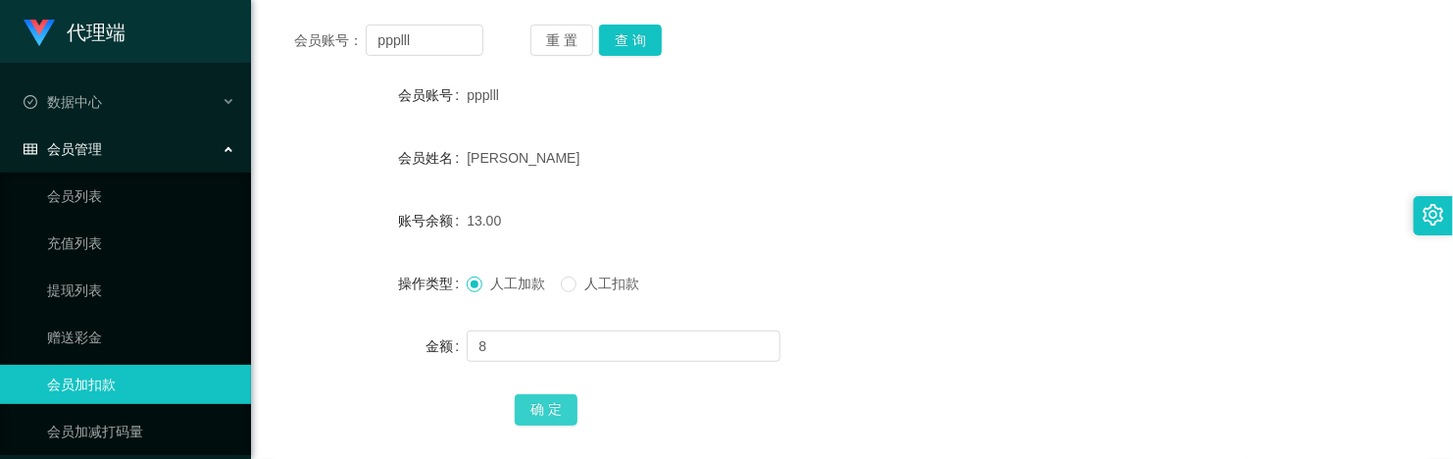
click at [542, 367] on button "确 定" at bounding box center [546, 409] width 63 height 31
click at [851, 212] on div "21.00" at bounding box center [803, 220] width 673 height 39
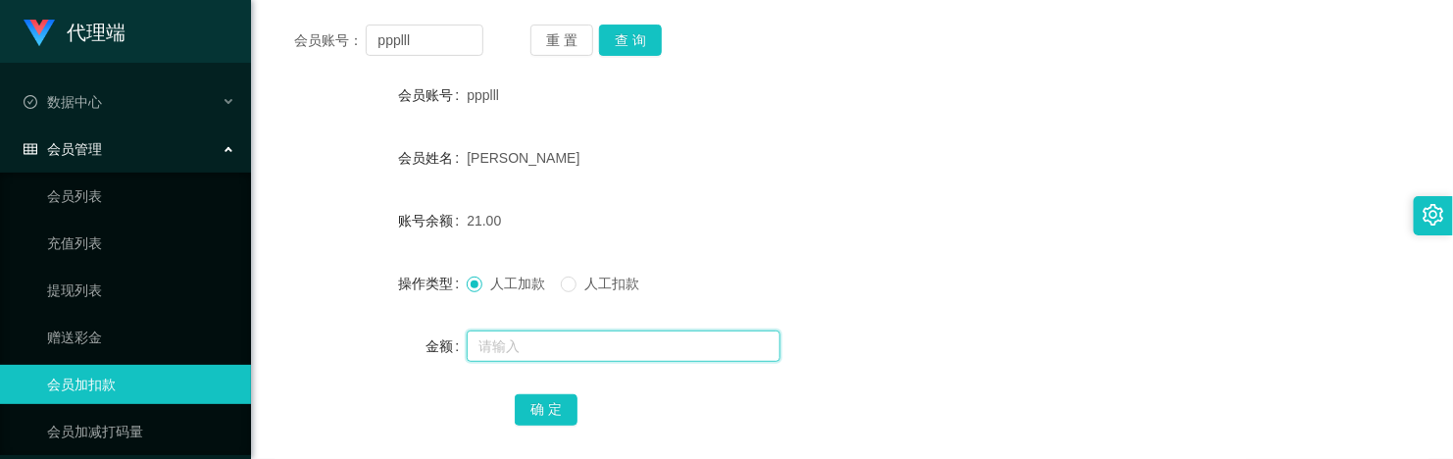
click at [535, 349] on input "text" at bounding box center [624, 345] width 314 height 31
type input "8"
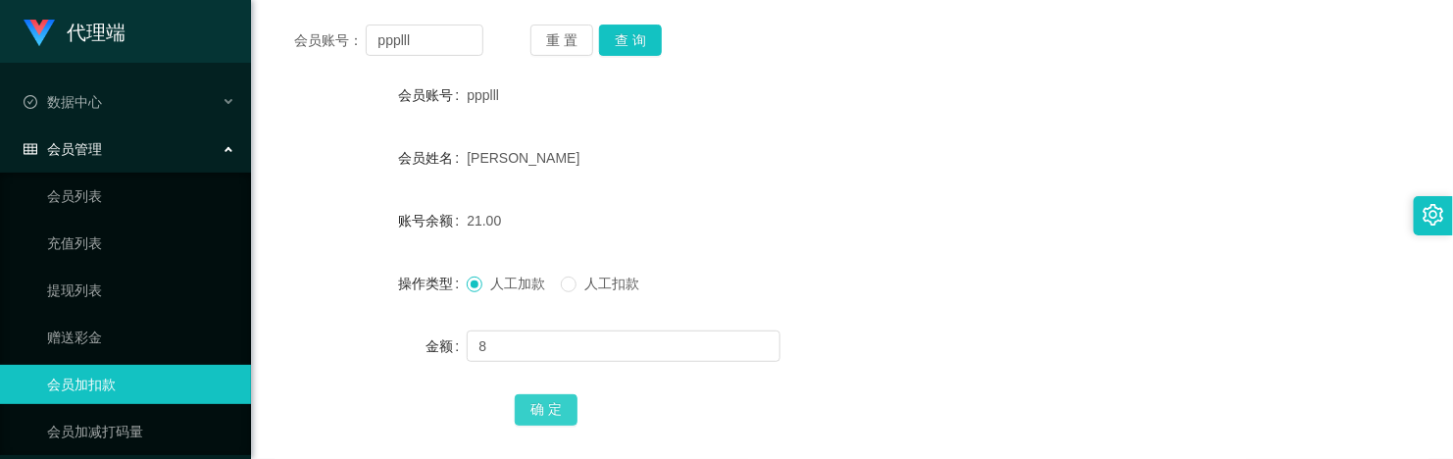
click at [561, 367] on button "确 定" at bounding box center [546, 409] width 63 height 31
drag, startPoint x: 334, startPoint y: 110, endPoint x: 343, endPoint y: 75, distance: 35.4
click at [334, 109] on div "会员账号" at bounding box center [370, 94] width 192 height 39
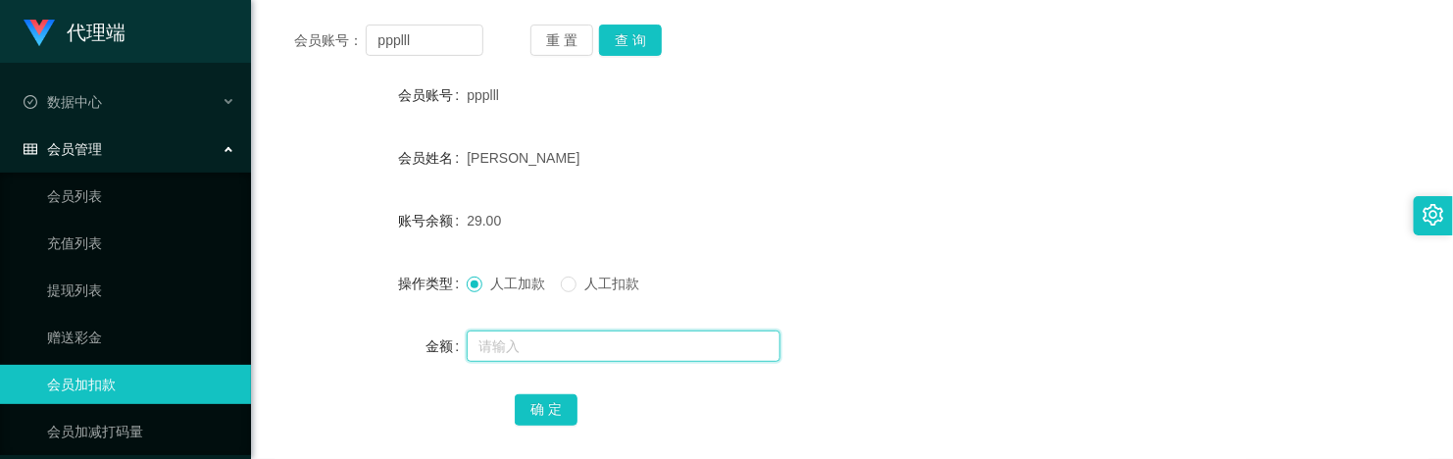
click at [524, 348] on input "text" at bounding box center [624, 345] width 314 height 31
type input "8"
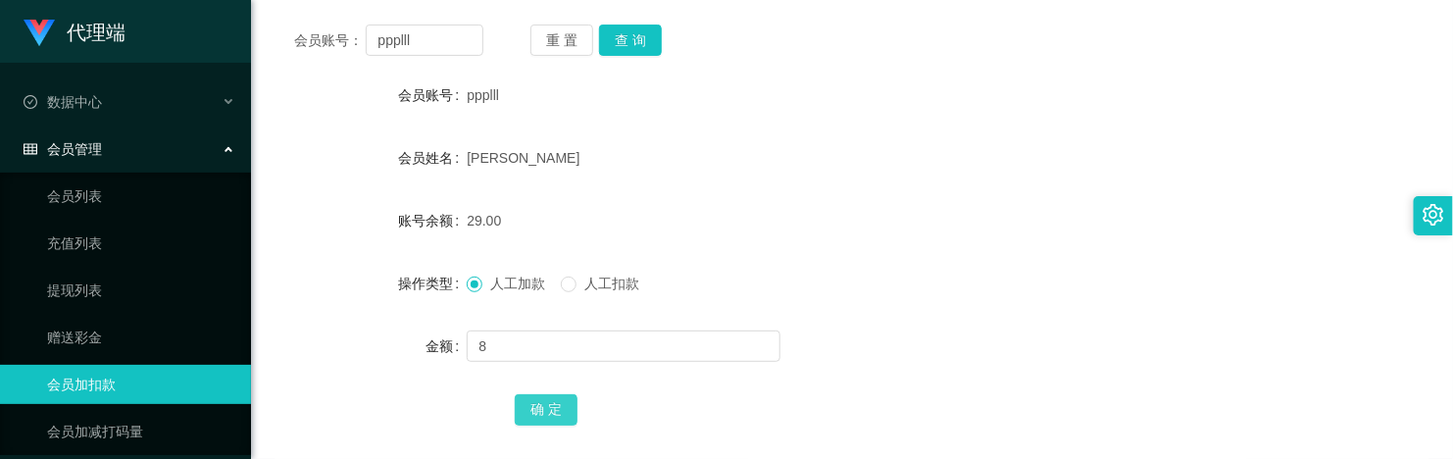
click at [562, 367] on button "确 定" at bounding box center [546, 409] width 63 height 31
click at [768, 255] on form "会员账号 ppplll 会员姓名 [PERSON_NAME] 账号余额 37.00 操作类型 人工加款 人工扣款 金额 确 定" at bounding box center [851, 251] width 1155 height 353
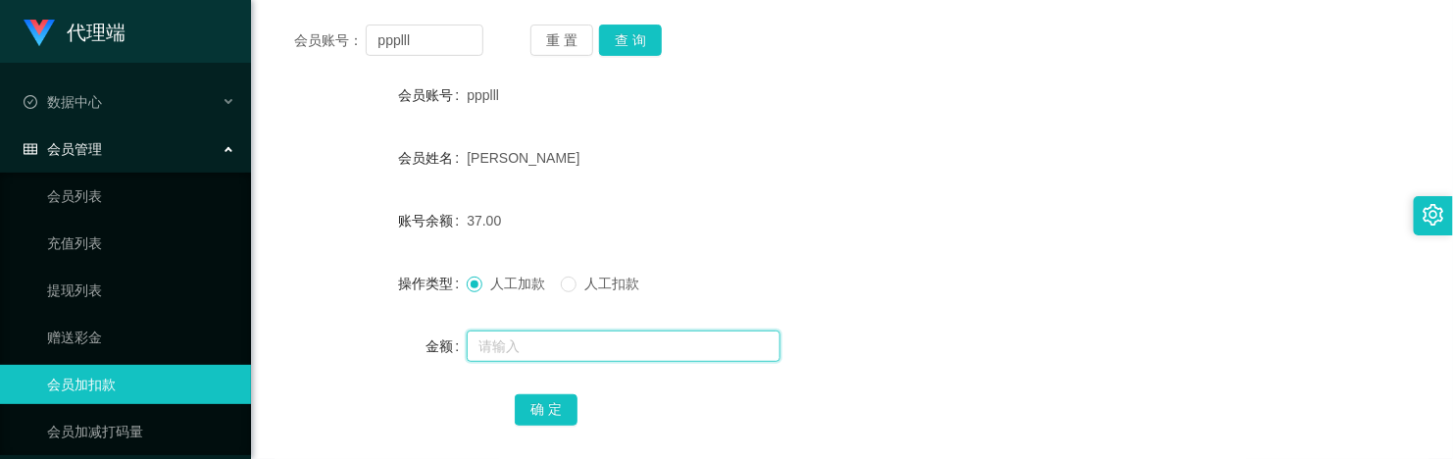
click at [530, 331] on input "text" at bounding box center [624, 345] width 314 height 31
type input "8"
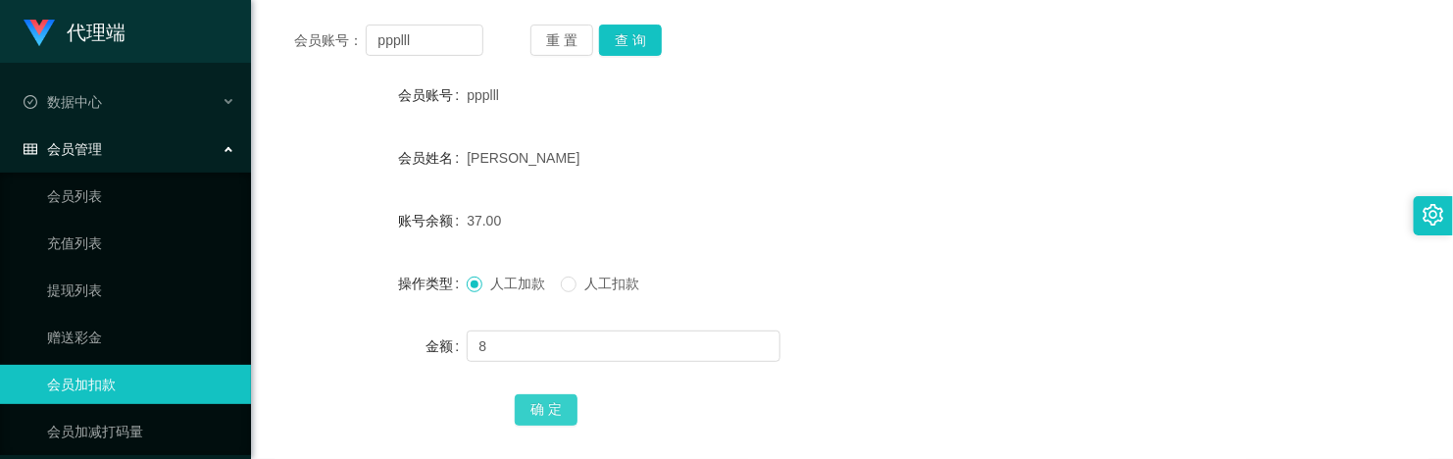
click at [544, 367] on button "确 定" at bounding box center [546, 409] width 63 height 31
drag, startPoint x: 797, startPoint y: 233, endPoint x: 806, endPoint y: 178, distance: 55.6
click at [799, 232] on div "45.00" at bounding box center [803, 220] width 673 height 39
drag, startPoint x: 1002, startPoint y: 211, endPoint x: 1111, endPoint y: 127, distance: 137.1
click at [1006, 208] on div "45.00" at bounding box center [803, 220] width 673 height 39
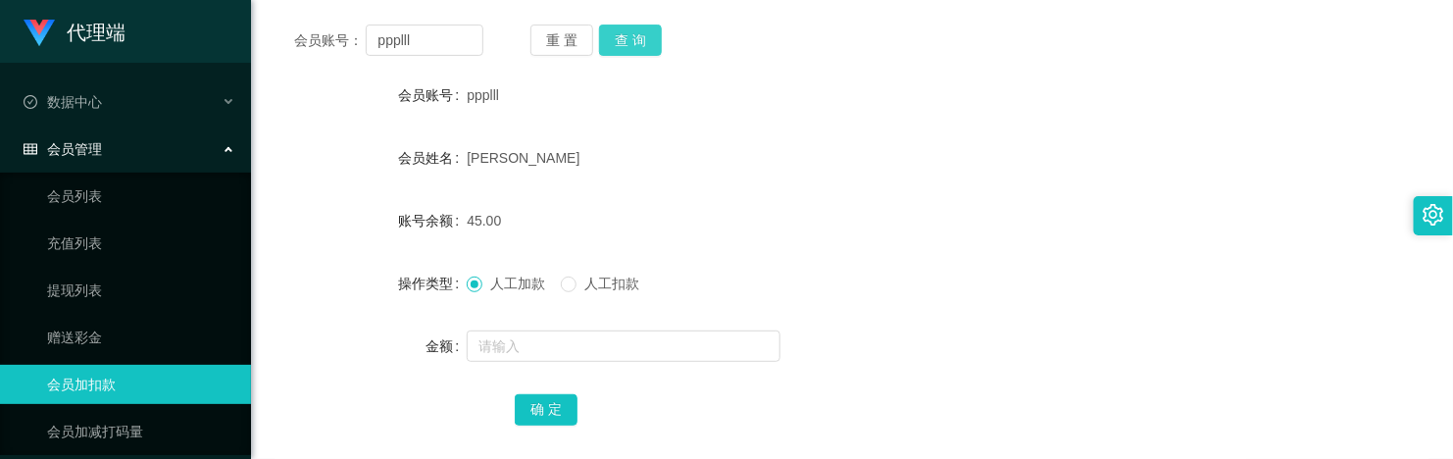
click at [628, 50] on button "查 询" at bounding box center [630, 40] width 63 height 31
click at [1070, 302] on div "人工加款 人工扣款" at bounding box center [803, 283] width 673 height 39
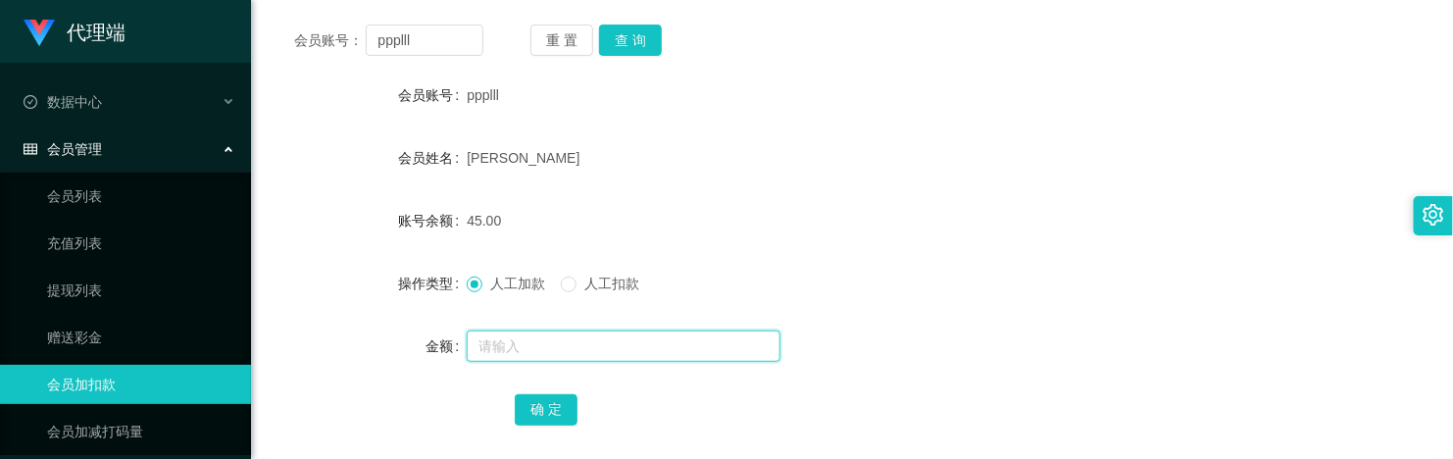
click at [560, 343] on input "text" at bounding box center [624, 345] width 314 height 31
type input "8"
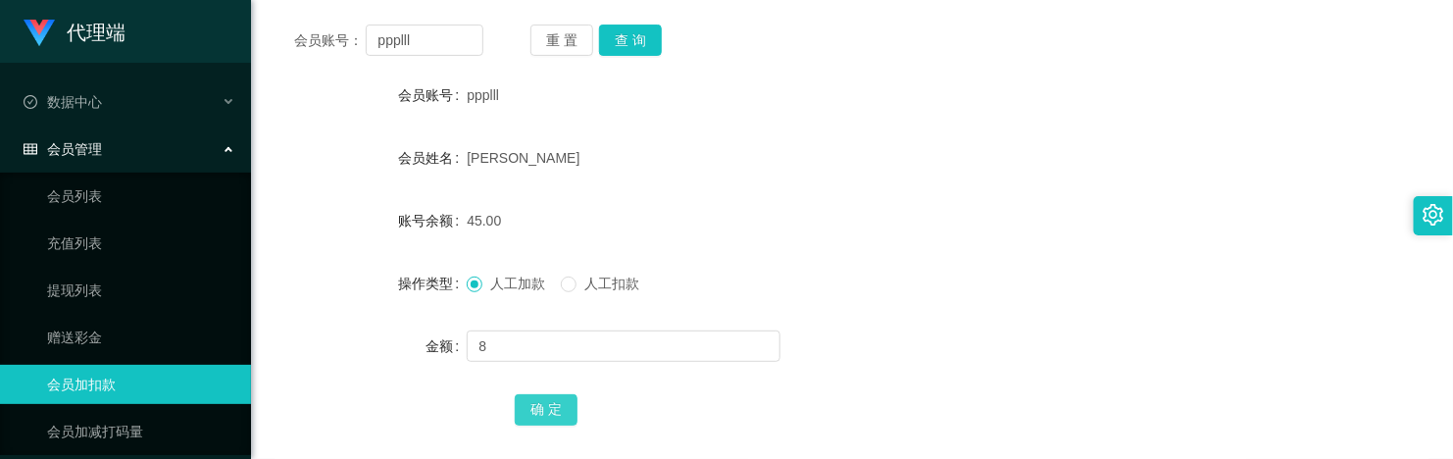
drag, startPoint x: 557, startPoint y: 414, endPoint x: 524, endPoint y: 405, distance: 33.5
click at [557, 367] on button "确 定" at bounding box center [546, 409] width 63 height 31
click at [638, 39] on button "查 询" at bounding box center [630, 40] width 63 height 31
drag, startPoint x: 954, startPoint y: 170, endPoint x: 1135, endPoint y: 5, distance: 245.0
click at [959, 169] on div "[PERSON_NAME]" at bounding box center [803, 157] width 673 height 39
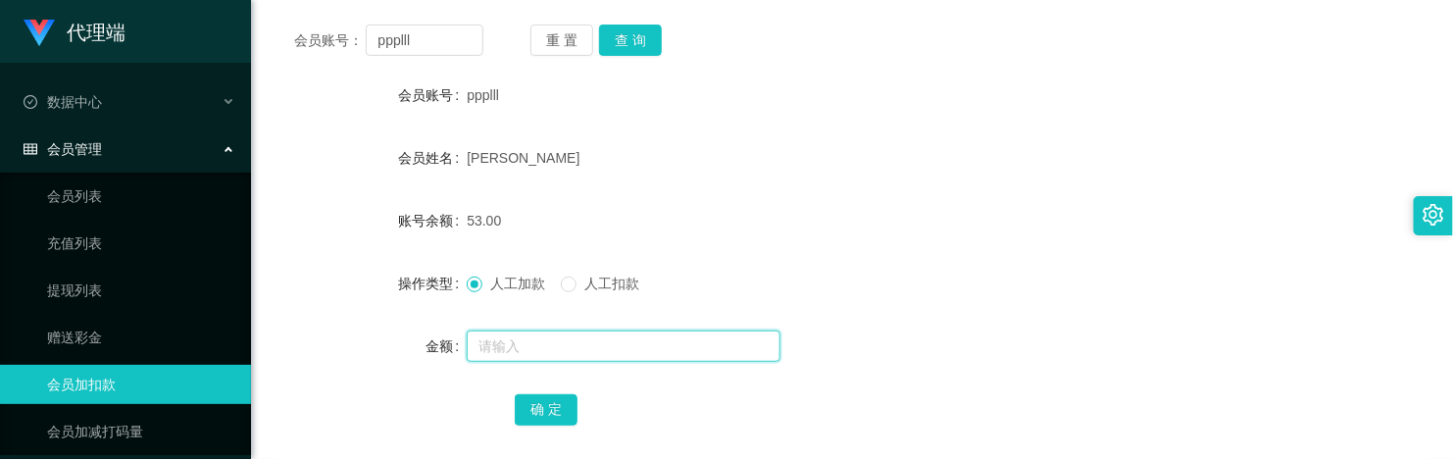
click at [542, 335] on input "text" at bounding box center [624, 345] width 314 height 31
type input "8"
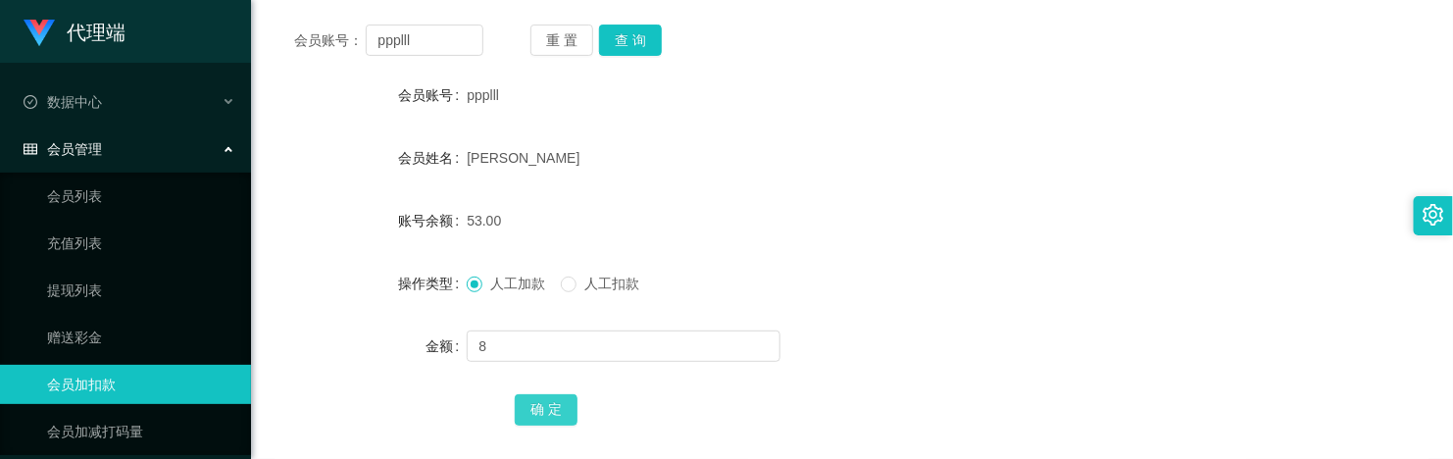
drag, startPoint x: 535, startPoint y: 395, endPoint x: 547, endPoint y: 378, distance: 20.4
click at [535, 367] on button "确 定" at bounding box center [546, 409] width 63 height 31
drag, startPoint x: 725, startPoint y: 202, endPoint x: 717, endPoint y: 181, distance: 22.4
click at [725, 202] on div "61.00" at bounding box center [803, 220] width 673 height 39
click at [760, 162] on div "[PERSON_NAME]" at bounding box center [803, 157] width 673 height 39
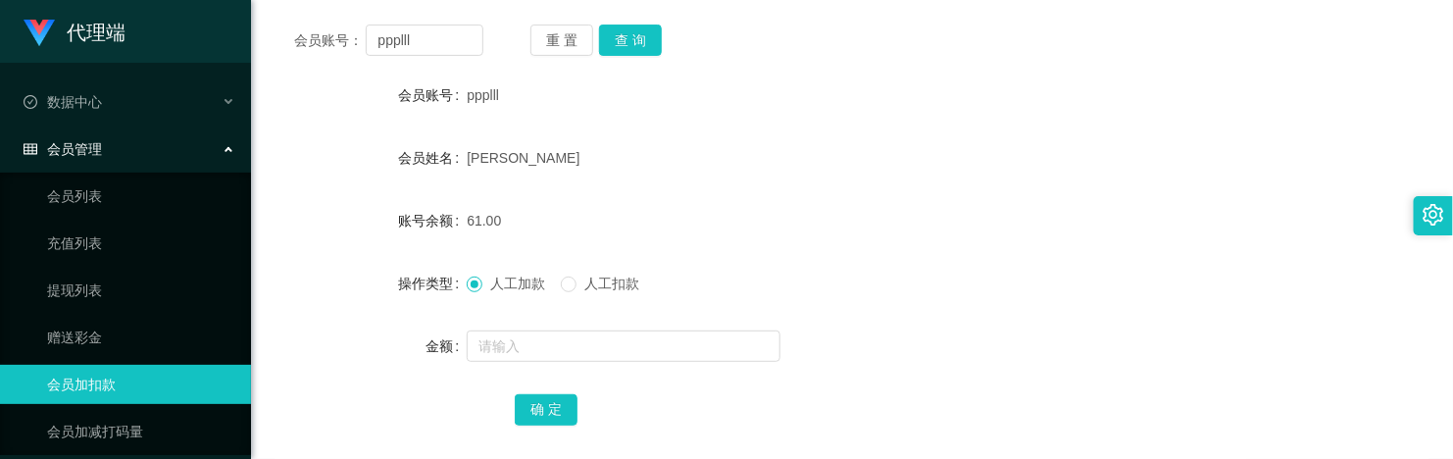
drag, startPoint x: 790, startPoint y: 209, endPoint x: 747, endPoint y: 15, distance: 198.8
click at [790, 208] on div "61.00" at bounding box center [803, 220] width 673 height 39
drag, startPoint x: 801, startPoint y: 152, endPoint x: 771, endPoint y: 6, distance: 149.2
click at [799, 144] on div "[PERSON_NAME]" at bounding box center [803, 157] width 673 height 39
click at [819, 147] on div "[PERSON_NAME]" at bounding box center [803, 157] width 673 height 39
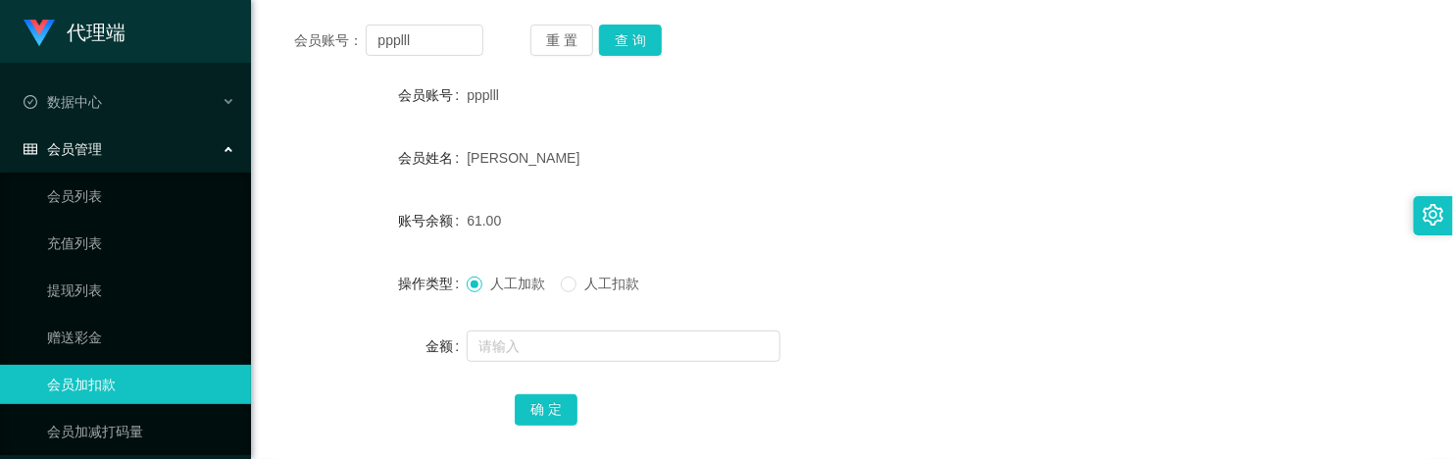
drag, startPoint x: 761, startPoint y: 83, endPoint x: 743, endPoint y: 2, distance: 83.3
click at [761, 76] on div "ppplll" at bounding box center [803, 94] width 673 height 39
click at [820, 152] on div "[PERSON_NAME]" at bounding box center [803, 157] width 673 height 39
click at [844, 158] on form "会员账号 ppplll 会员姓名 [PERSON_NAME] 账号余额 61.00 操作类型 人工加款 人工扣款 金额 确 定" at bounding box center [851, 251] width 1155 height 353
drag, startPoint x: 892, startPoint y: 111, endPoint x: 863, endPoint y: 16, distance: 99.5
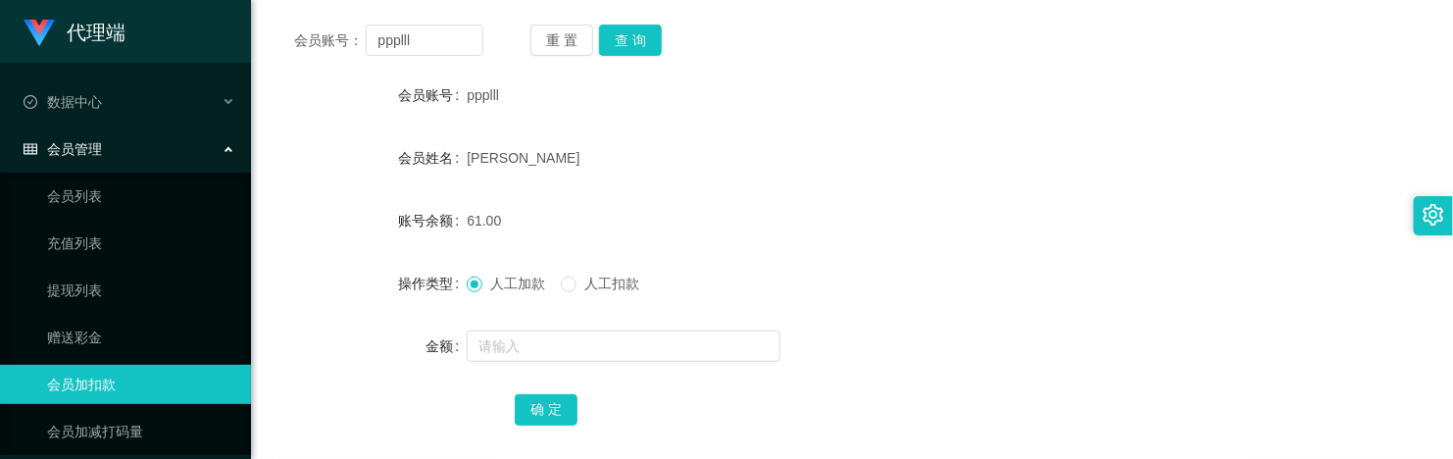
click at [889, 98] on div "ppplll" at bounding box center [803, 94] width 673 height 39
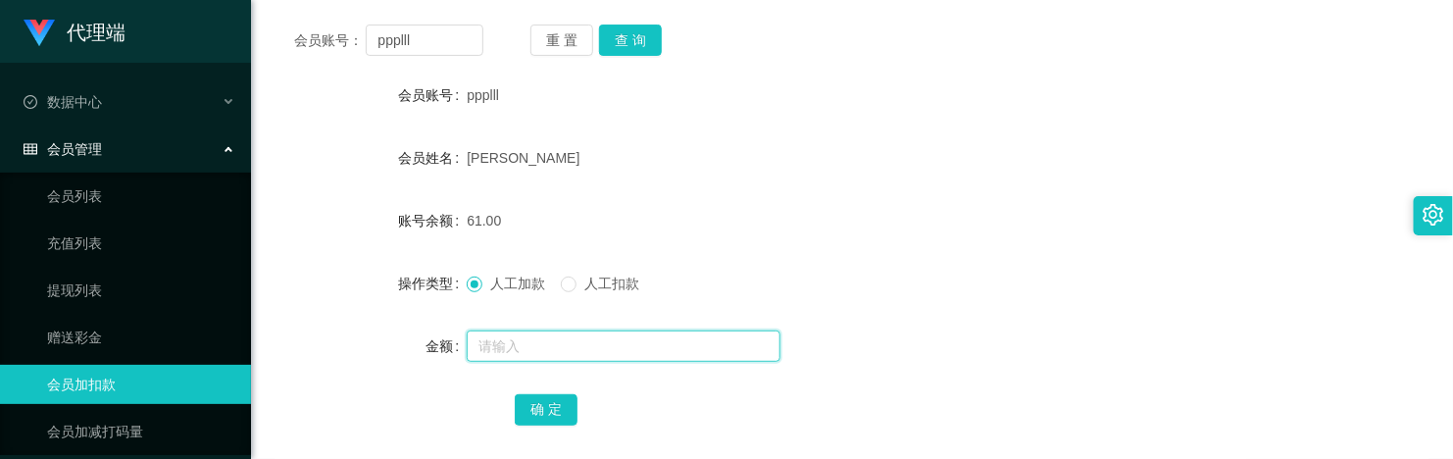
drag, startPoint x: 520, startPoint y: 344, endPoint x: 532, endPoint y: 364, distance: 23.4
click at [520, 344] on input "text" at bounding box center [624, 345] width 314 height 31
type input "8"
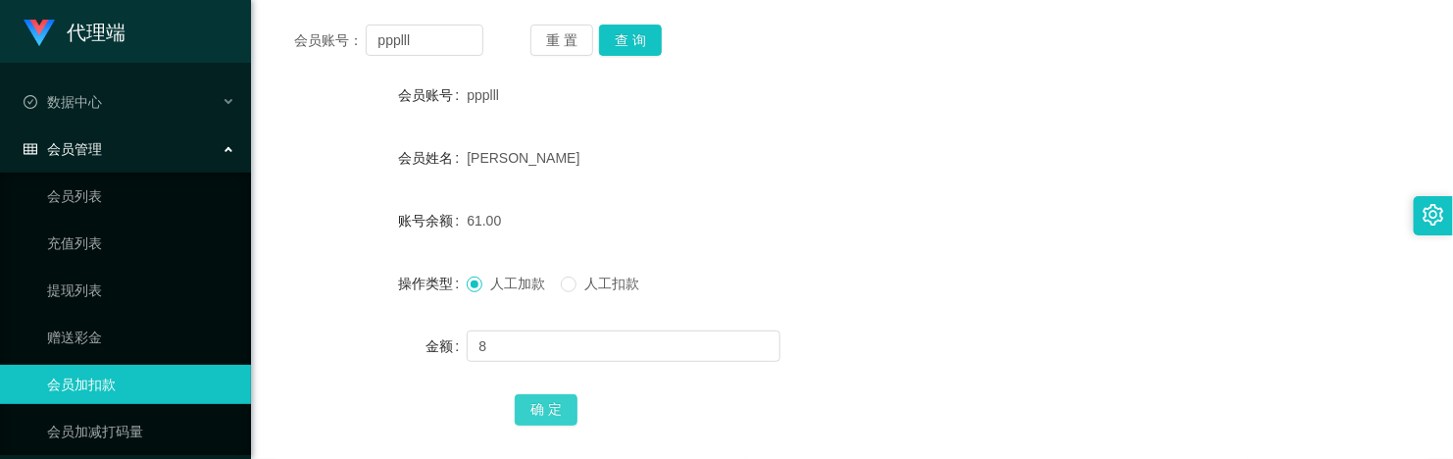
click at [541, 367] on button "确 定" at bounding box center [546, 409] width 63 height 31
click at [639, 199] on form "会员账号 ppplll 会员姓名 [PERSON_NAME] 账号余额 69.00 操作类型 人工加款 人工扣款 金额 确 定" at bounding box center [851, 251] width 1155 height 353
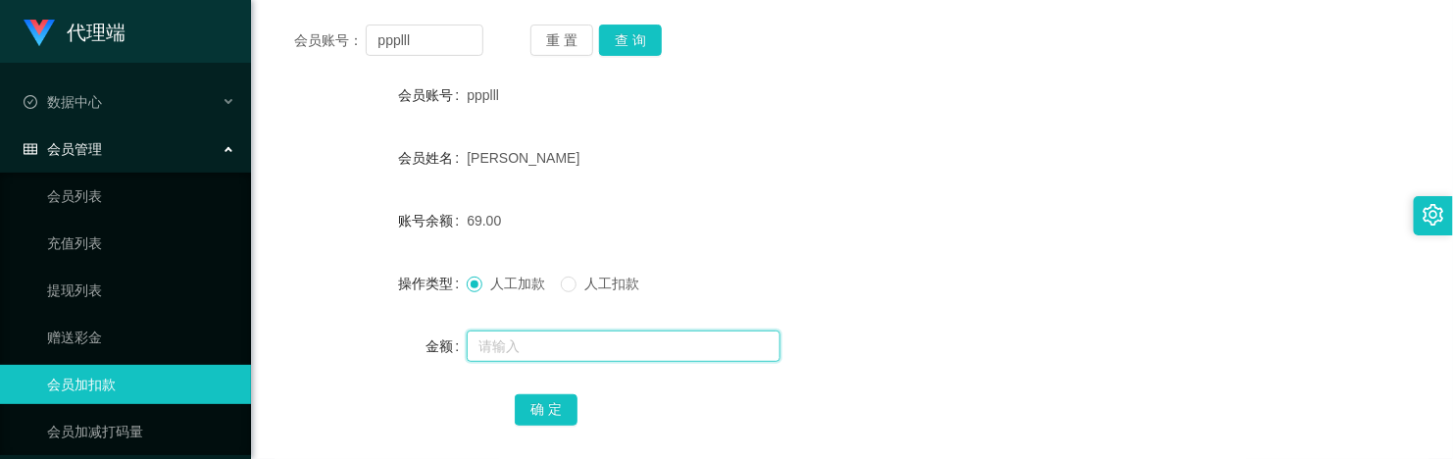
click at [515, 341] on input "text" at bounding box center [624, 345] width 314 height 31
type input "8"
drag, startPoint x: 567, startPoint y: 407, endPoint x: 616, endPoint y: 348, distance: 76.6
click at [567, 367] on button "确 定" at bounding box center [546, 409] width 63 height 31
